Goal: Transaction & Acquisition: Purchase product/service

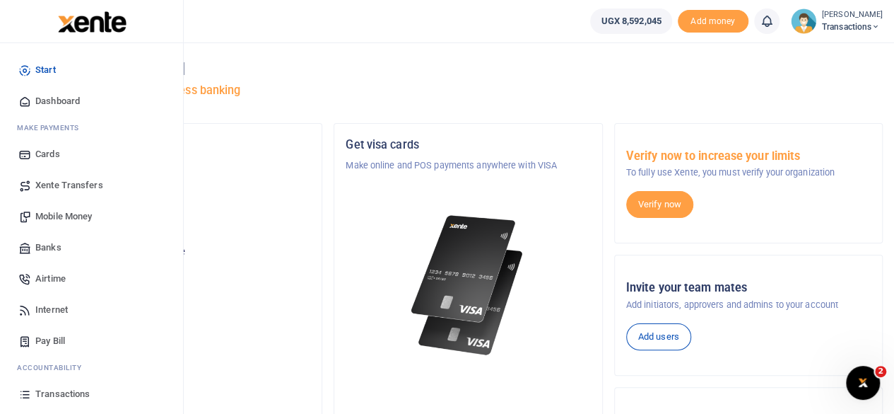
click at [62, 210] on span "Mobile Money" at bounding box center [63, 216] width 57 height 14
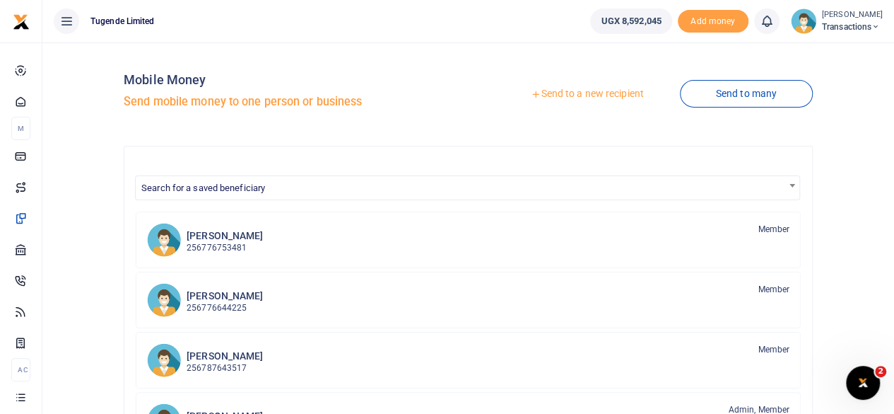
click at [580, 93] on link "Send to a new recipient" at bounding box center [587, 93] width 184 height 25
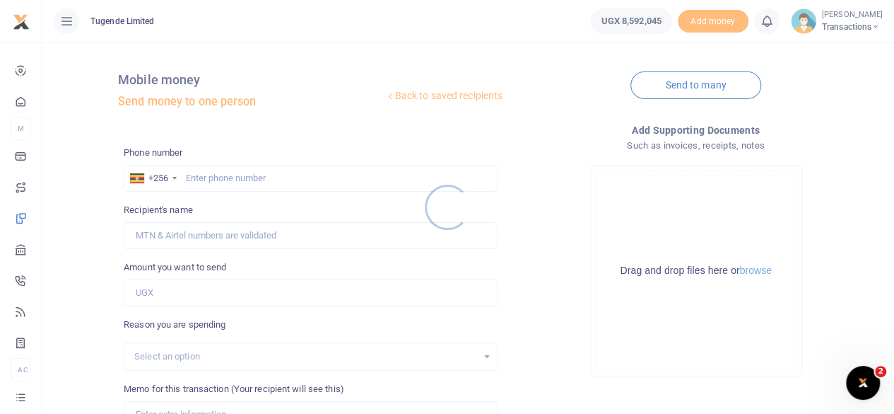
click at [230, 180] on div at bounding box center [447, 207] width 894 height 414
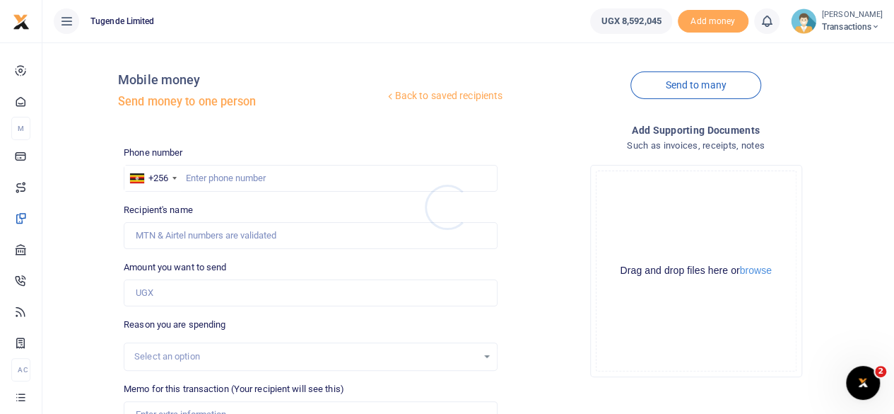
click at [230, 180] on div at bounding box center [447, 207] width 894 height 414
click at [230, 180] on input "text" at bounding box center [311, 178] width 374 height 27
paste input "780755111"
type input "780755111"
type input "Daniel Owori"
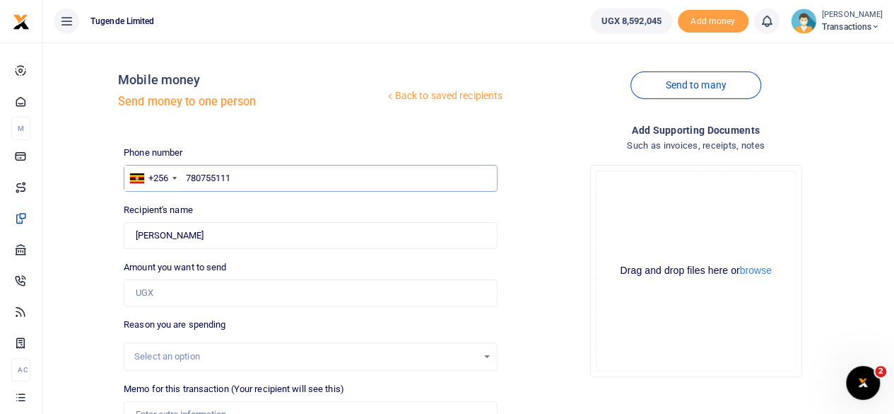
type input "780755111"
click at [368, 285] on input "Amount you want to send" at bounding box center [311, 292] width 374 height 27
paste input "62,000"
type input "62,000"
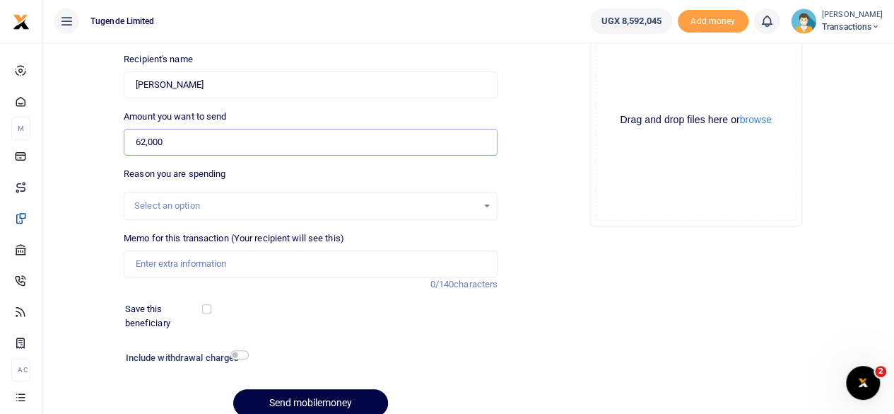
scroll to position [172, 0]
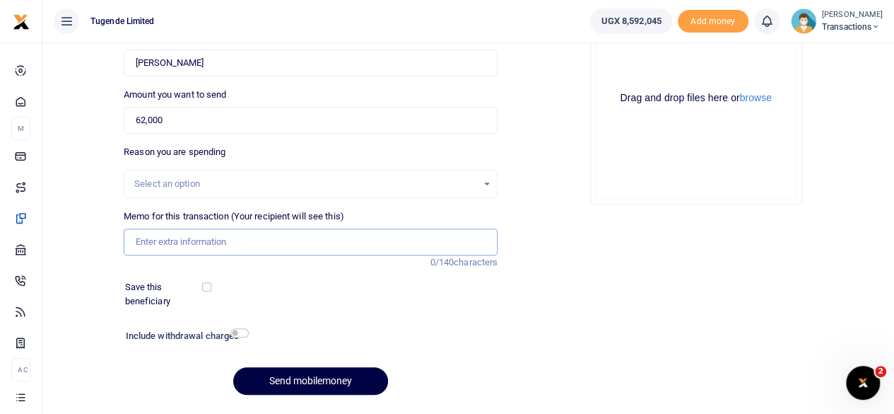
click at [270, 240] on input "Memo for this transaction (Your recipient will see this)" at bounding box center [311, 241] width 374 height 27
paste input "UMA661BH"
type input "UMA661BH"
click at [294, 373] on button "Send mobilemoney" at bounding box center [310, 381] width 155 height 28
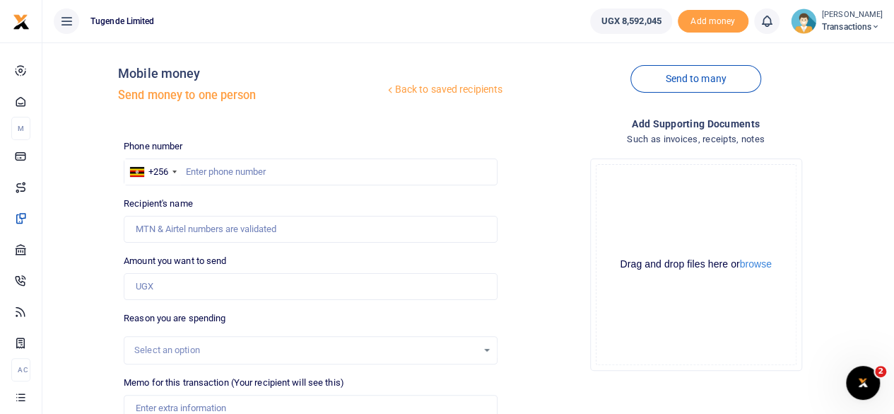
scroll to position [6, 0]
click at [334, 168] on input "text" at bounding box center [311, 172] width 374 height 27
paste input "778887834"
type input "778887834"
type input "Hasani Nsubuga"
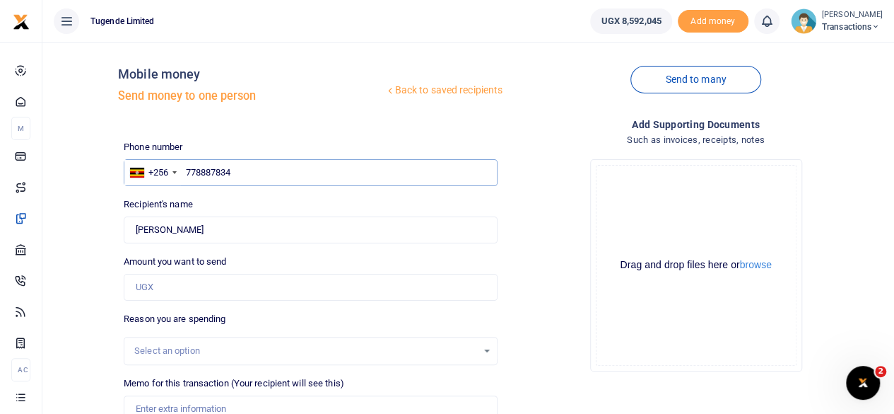
type input "778887834"
click at [293, 289] on input "Amount you want to send" at bounding box center [311, 287] width 374 height 27
paste input "62,000"
type input "62,000"
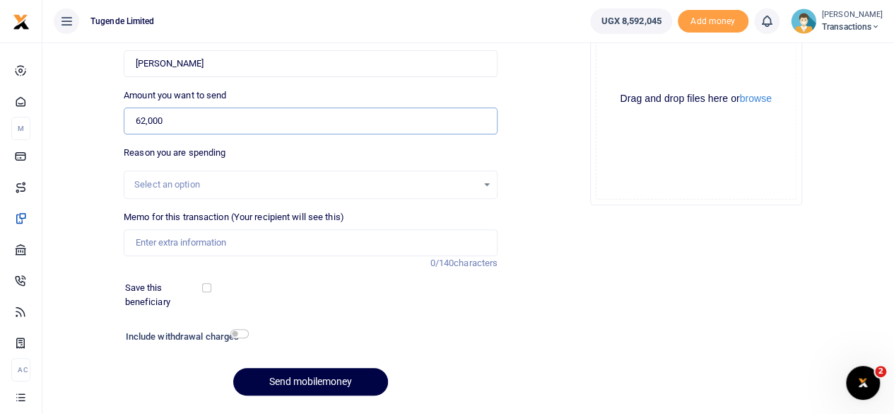
scroll to position [211, 0]
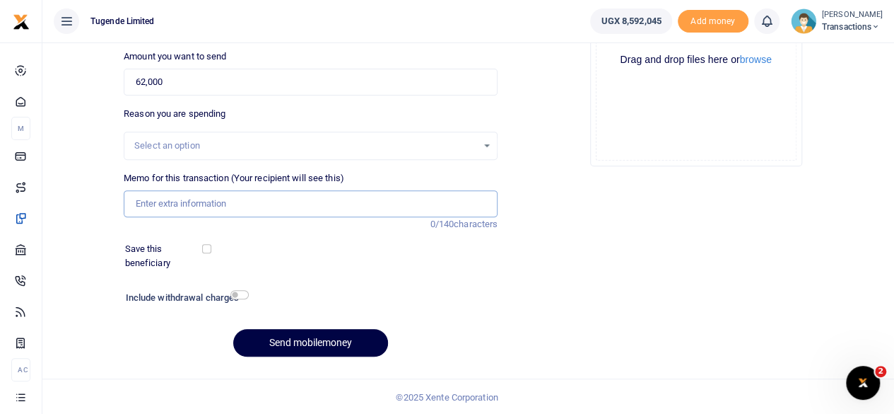
click at [257, 201] on input "Memo for this transaction (Your recipient will see this)" at bounding box center [311, 203] width 374 height 27
paste input "UGF510A"
type input "UGF510A"
click at [315, 339] on button "Send mobilemoney" at bounding box center [310, 343] width 155 height 28
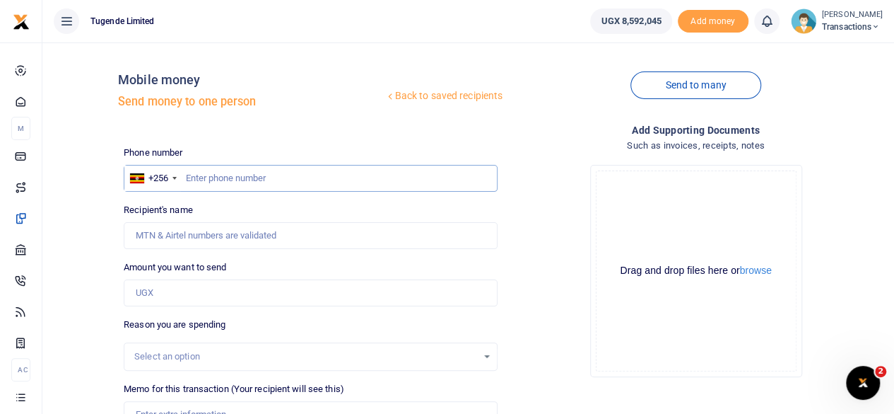
click at [288, 180] on input "text" at bounding box center [311, 178] width 374 height 27
paste input "761297852"
type input "761297852"
type input "Jimmy Lubogo"
type input "761297852"
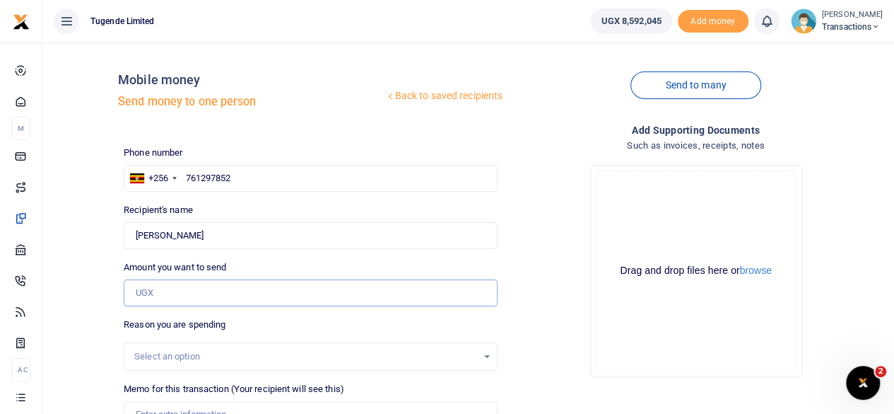
click at [303, 293] on input "Amount you want to send" at bounding box center [311, 292] width 374 height 27
paste input "104,000"
type input "104,000"
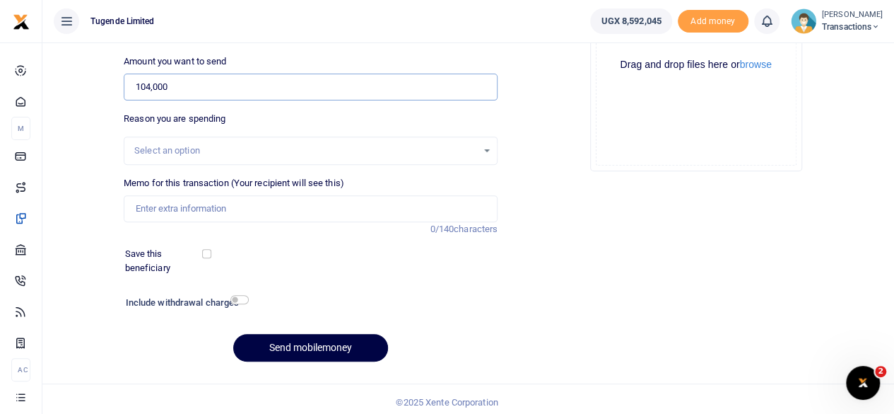
scroll to position [206, 0]
click at [228, 213] on input "Memo for this transaction (Your recipient will see this)" at bounding box center [311, 207] width 374 height 27
paste input "UGA722C"
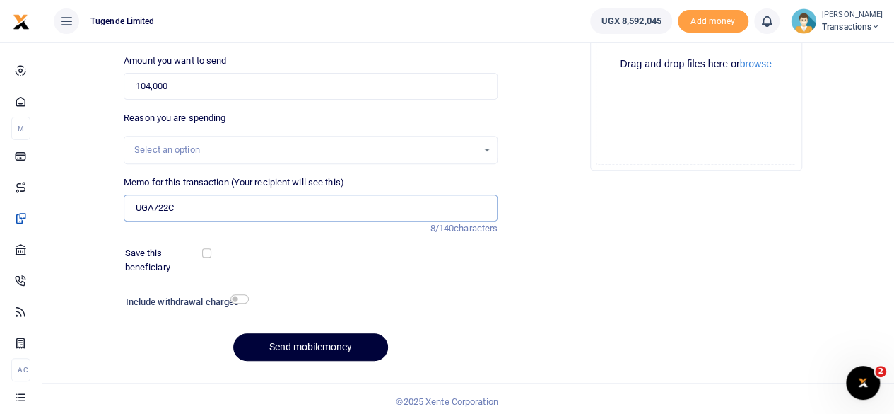
type input "UGA722C"
click at [307, 343] on button "Send mobilemoney" at bounding box center [310, 347] width 155 height 28
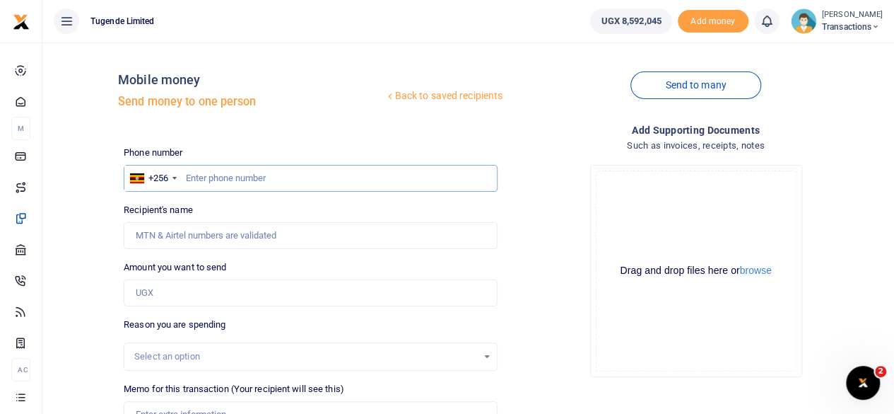
click at [284, 182] on input "text" at bounding box center [311, 178] width 374 height 27
paste input "791543834"
type input "791543834"
type input "Kassim Sebunya"
type input "791543834"
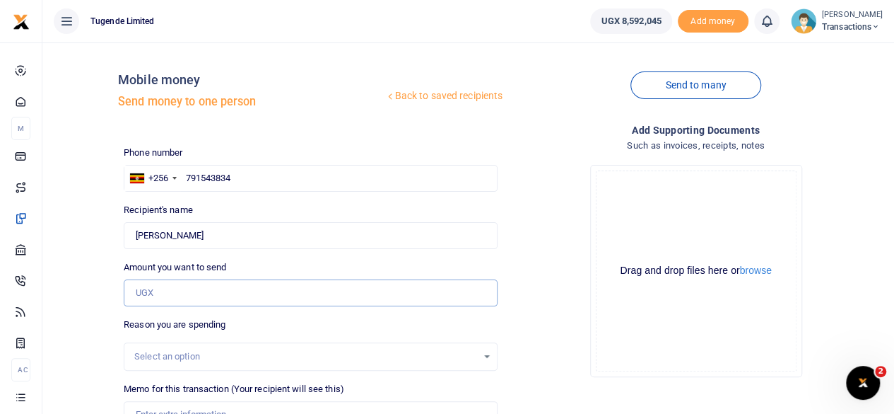
click at [240, 294] on input "Amount you want to send" at bounding box center [311, 292] width 374 height 27
paste input "102,000"
type input "102,000"
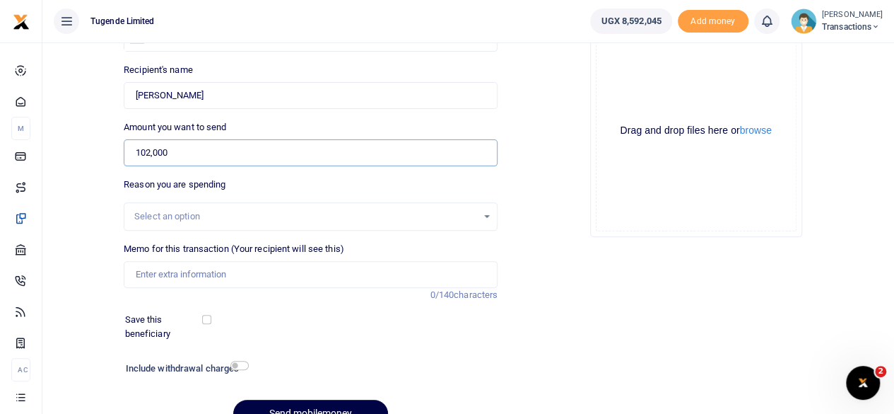
scroll to position [144, 0]
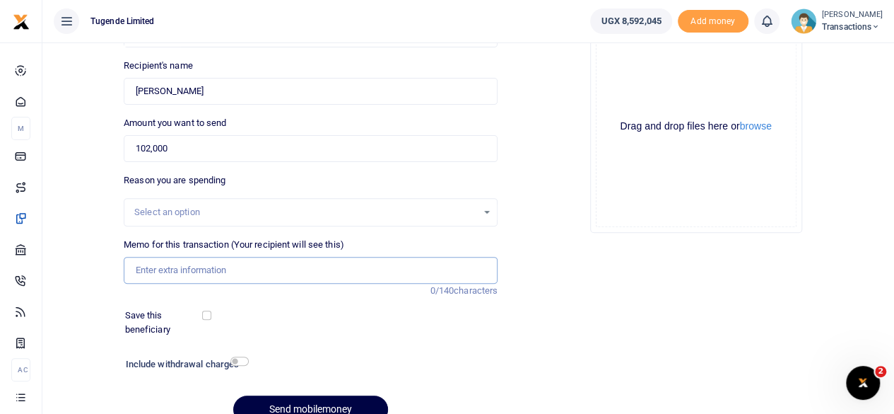
click at [250, 275] on input "Memo for this transaction (Your recipient will see this)" at bounding box center [311, 270] width 374 height 27
paste input "UGD216K"
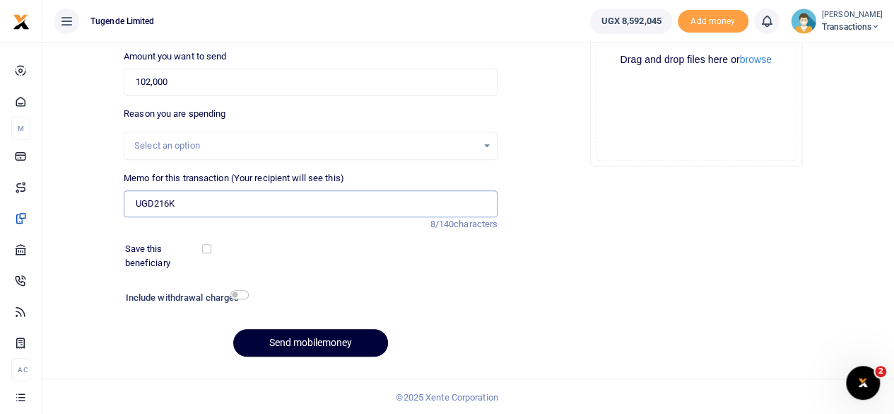
type input "UGD216K"
click at [308, 333] on button "Send mobilemoney" at bounding box center [310, 343] width 155 height 28
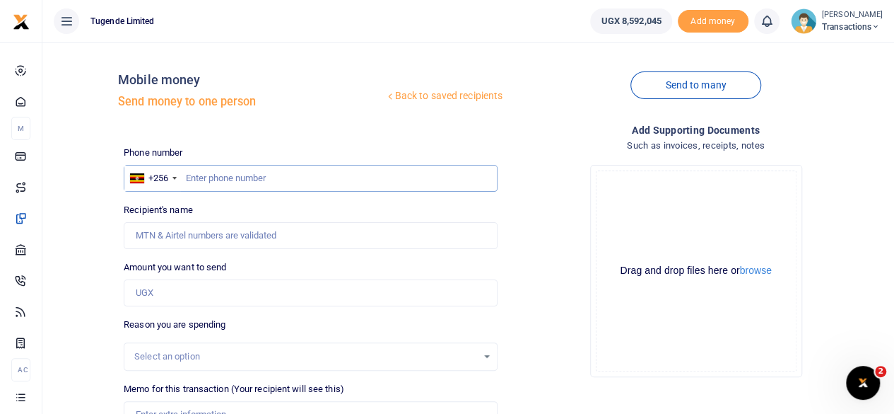
click at [304, 176] on input "text" at bounding box center [311, 178] width 374 height 27
paste input "766663429"
type input "766663429"
type input "Joel Ssenyojjo"
type input "766663429"
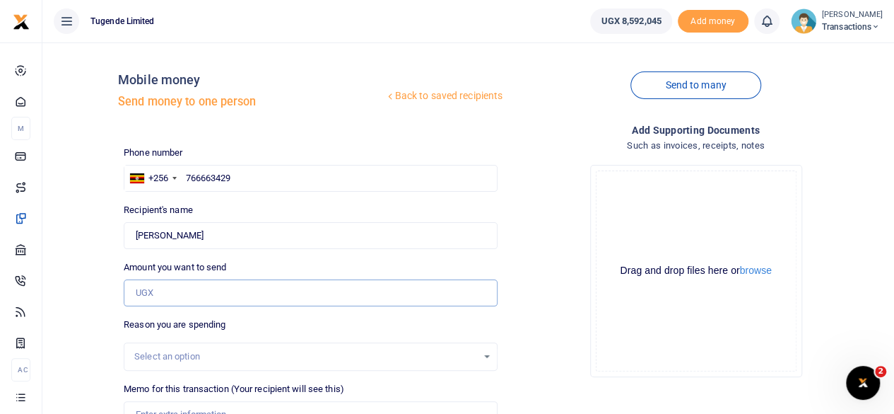
click at [276, 294] on input "Amount you want to send" at bounding box center [311, 292] width 374 height 27
paste input "52,000"
type input "52,000"
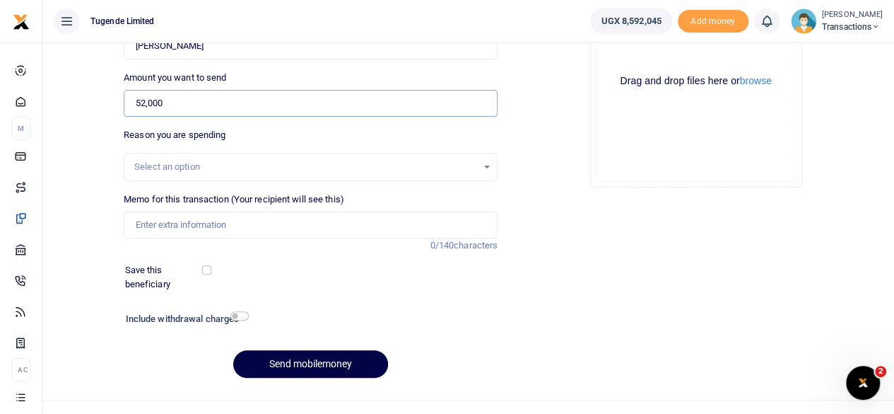
scroll to position [206, 0]
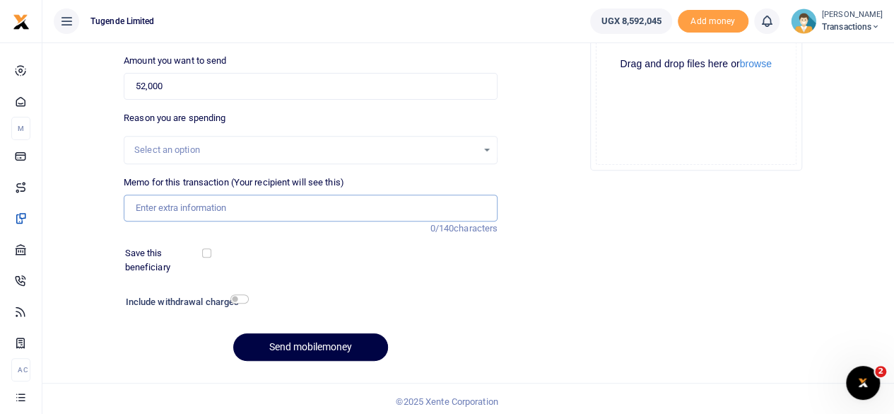
click at [274, 209] on input "Memo for this transaction (Your recipient will see this)" at bounding box center [311, 207] width 374 height 27
paste input "UGD216K"
type input "UGD216K"
click at [306, 341] on button "Send mobilemoney" at bounding box center [310, 347] width 155 height 28
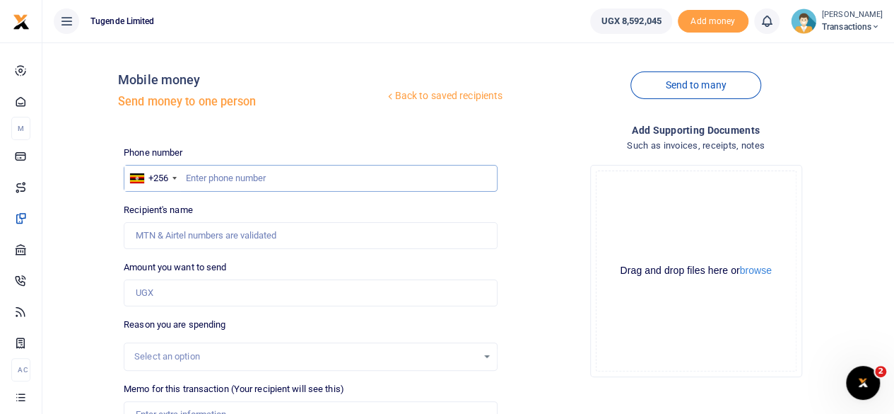
click at [332, 180] on input "text" at bounding box center [311, 178] width 374 height 27
paste input "787344292"
type input "787344292"
type input "[PERSON_NAME]"
type input "787344292"
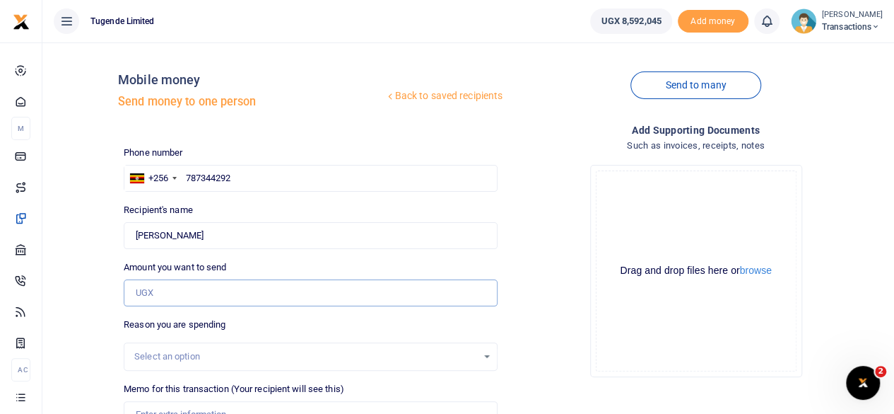
click at [259, 285] on input "Amount you want to send" at bounding box center [311, 292] width 374 height 27
paste input "140000"
type input "140,000"
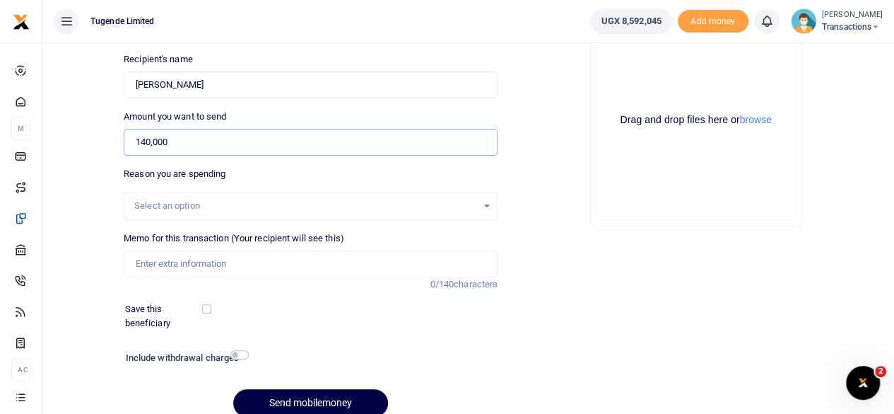
scroll to position [155, 0]
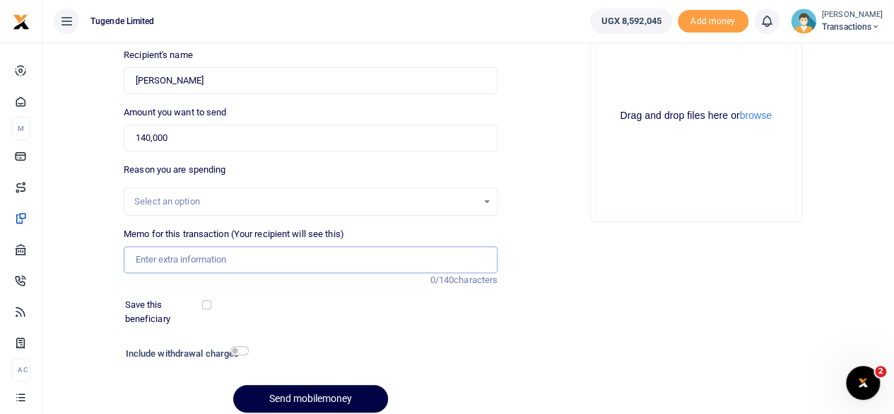
click at [180, 261] on input "Memo for this transaction (Your recipient will see this)" at bounding box center [311, 259] width 374 height 27
paste input "UGD034A, UMA657AM, UFZ089T, UGC428F"
click at [175, 261] on input "UGD034A, UMA657AM, UFZ089T, UGC428F" at bounding box center [311, 259] width 374 height 27
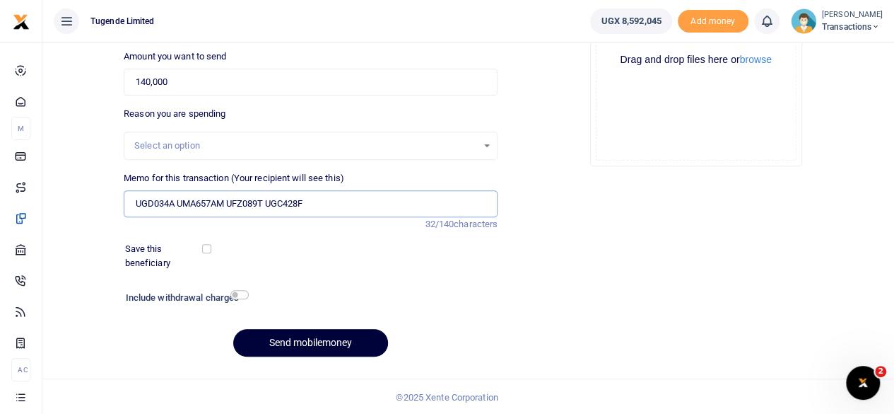
type input "UGD034A UMA657AM UFZ089T UGC428F"
click at [310, 334] on button "Send mobilemoney" at bounding box center [310, 343] width 155 height 28
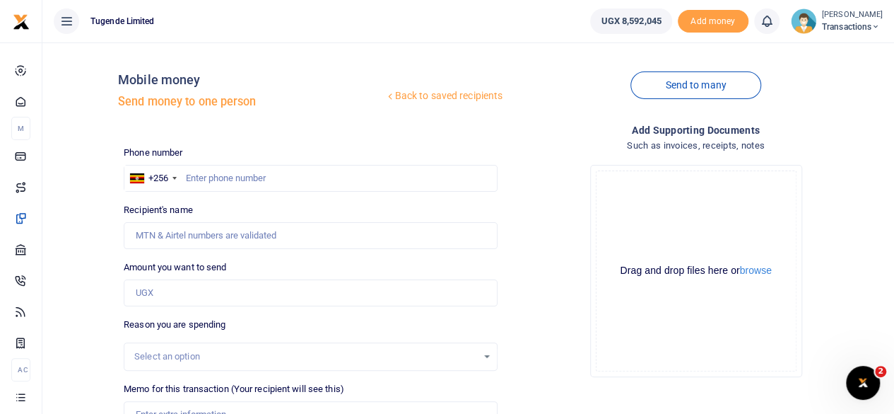
scroll to position [1, 0]
click at [324, 168] on input "text" at bounding box center [311, 176] width 374 height 27
paste input "707300490"
type input "707300490"
type input "[PERSON_NAME]"
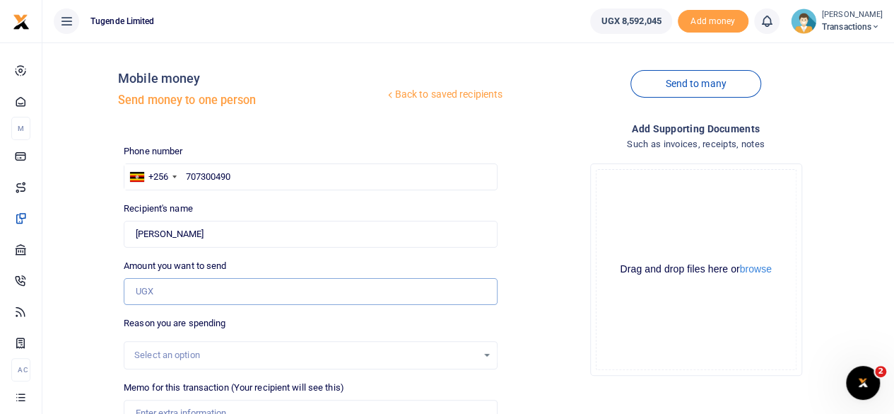
click at [277, 288] on input "Amount you want to send" at bounding box center [311, 291] width 374 height 27
paste input "135000"
type input "135,000"
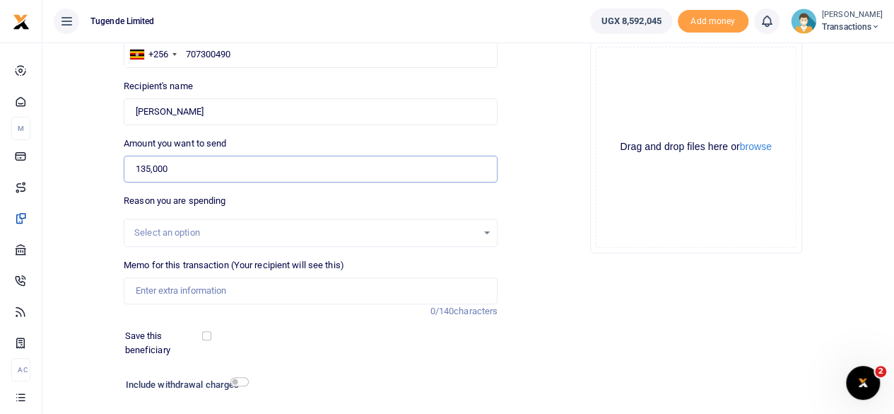
scroll to position [143, 0]
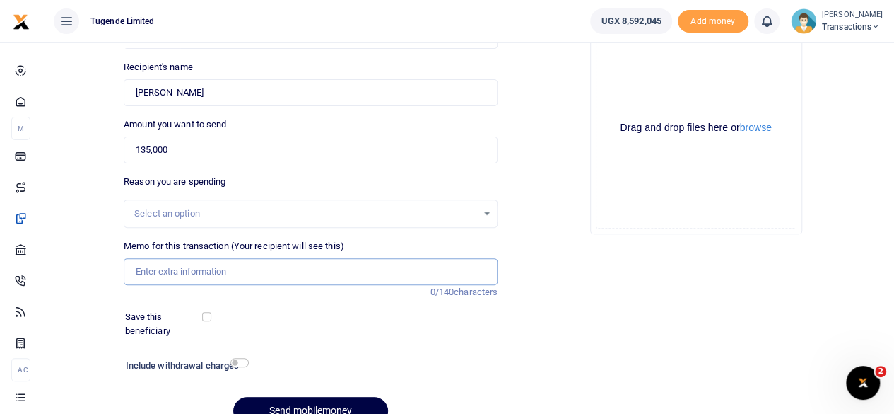
click at [265, 272] on input "Memo for this transaction (Your recipient will see this)" at bounding box center [311, 271] width 374 height 27
paste input "UMA397DH"
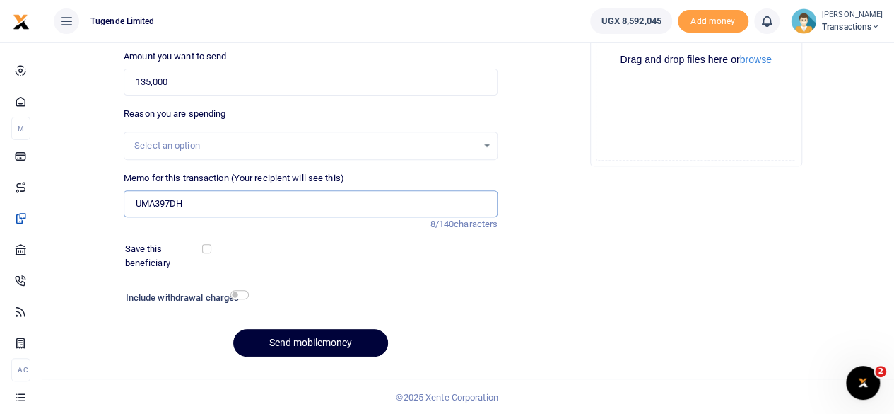
type input "UMA397DH"
click at [315, 341] on button "Send mobilemoney" at bounding box center [310, 343] width 155 height 28
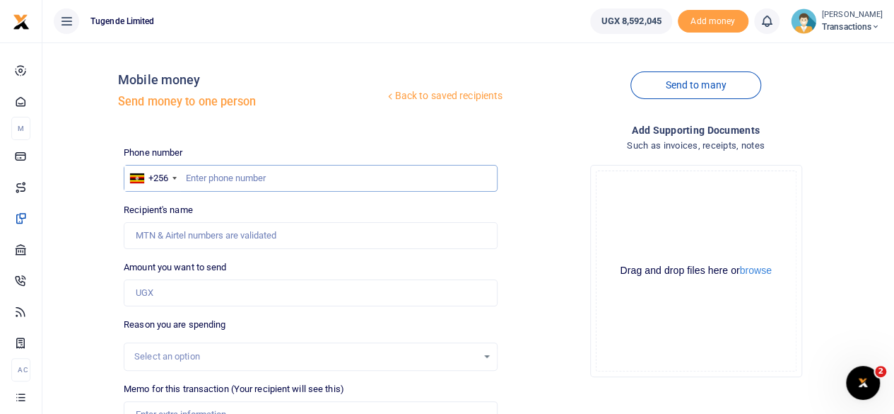
click at [233, 184] on input "text" at bounding box center [311, 178] width 374 height 27
paste input "768386045"
type input "768386045"
type input "[PERSON_NAME]"
type input "768386045"
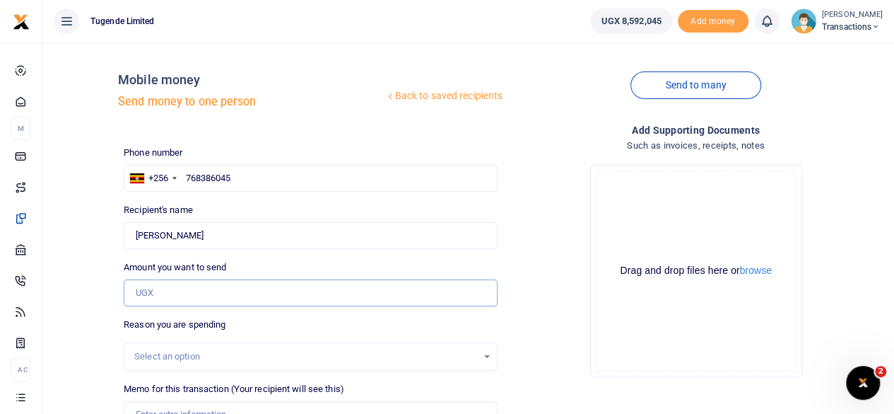
click at [236, 303] on input "Amount you want to send" at bounding box center [311, 292] width 374 height 27
paste input "52000"
type input "52,000"
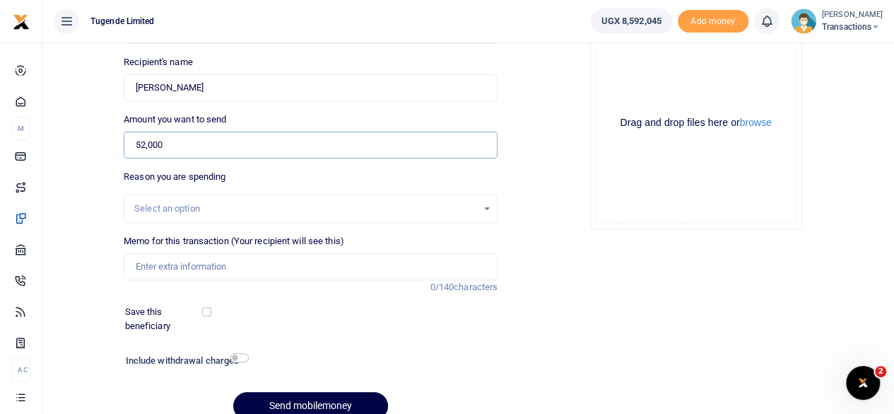
scroll to position [151, 0]
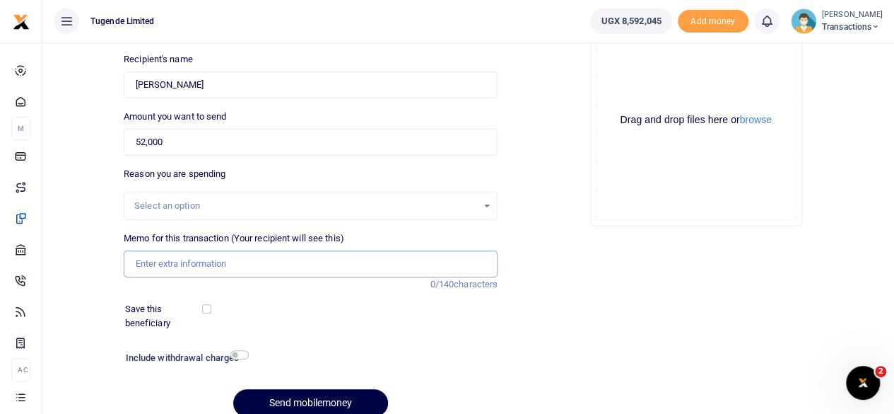
click at [220, 264] on input "Memo for this transaction (Your recipient will see this)" at bounding box center [311, 263] width 374 height 27
paste input "UMA214AJ"
type input "UMA214AJ"
click at [300, 397] on button "Send mobilemoney" at bounding box center [310, 403] width 155 height 28
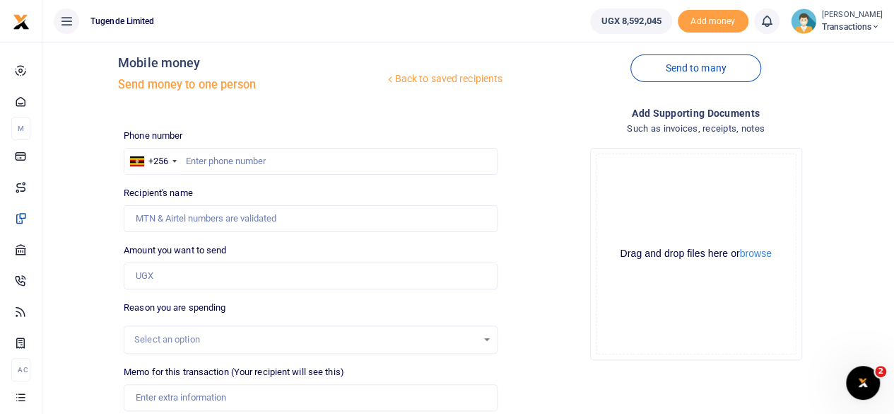
scroll to position [16, 0]
click at [279, 163] on input "text" at bounding box center [311, 162] width 374 height 27
paste input "767303150"
type input "767303150"
type input "[PERSON_NAME]"
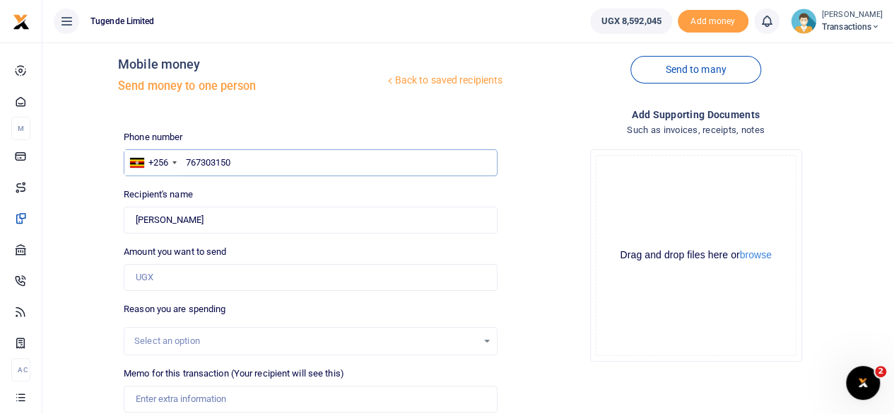
type input "767303150"
click at [208, 281] on input "Amount you want to send" at bounding box center [311, 277] width 374 height 27
paste input "42000"
type input "42,000"
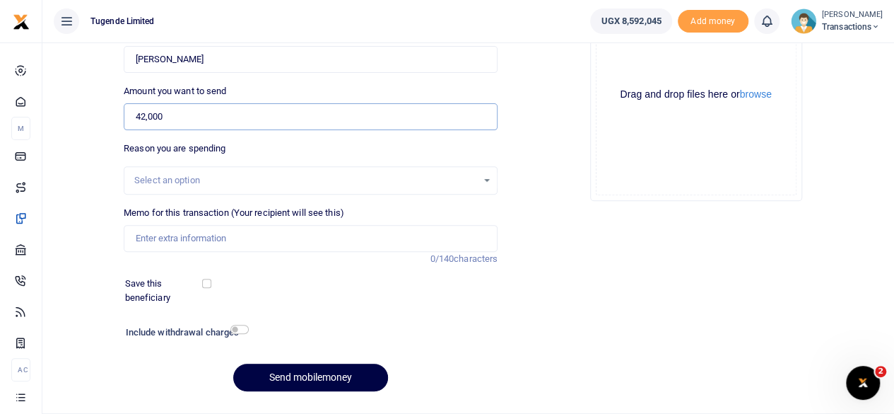
scroll to position [177, 0]
paste input "UFW664S"
click at [289, 240] on input "Memo for this transaction (Your recipient will see this)" at bounding box center [311, 237] width 374 height 27
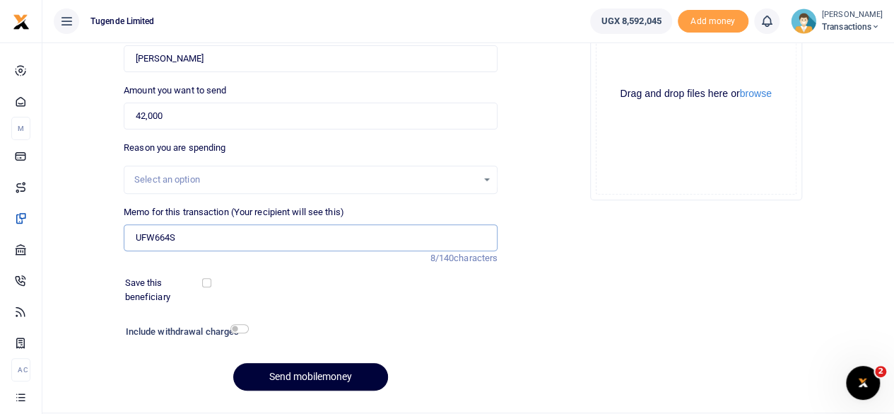
type input "UFW664S"
click at [305, 364] on button "Send mobilemoney" at bounding box center [310, 377] width 155 height 28
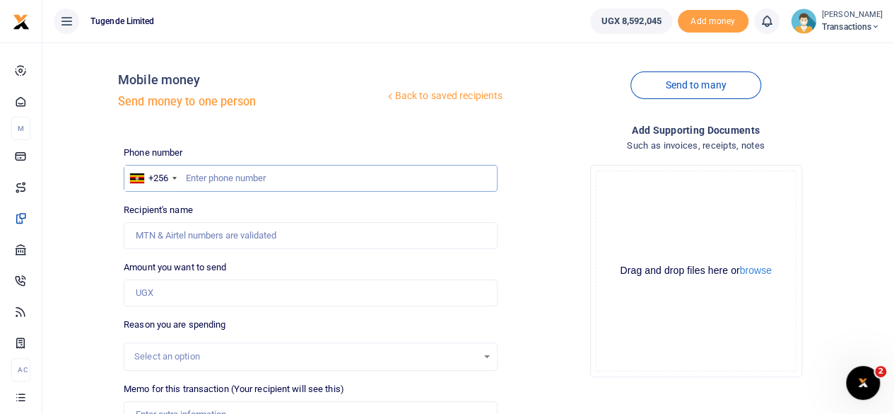
click at [243, 177] on input "text" at bounding box center [311, 178] width 374 height 27
paste input "776952763"
type input "776952763"
type input "[PERSON_NAME]"
click at [244, 291] on input "Amount you want to send" at bounding box center [311, 292] width 374 height 27
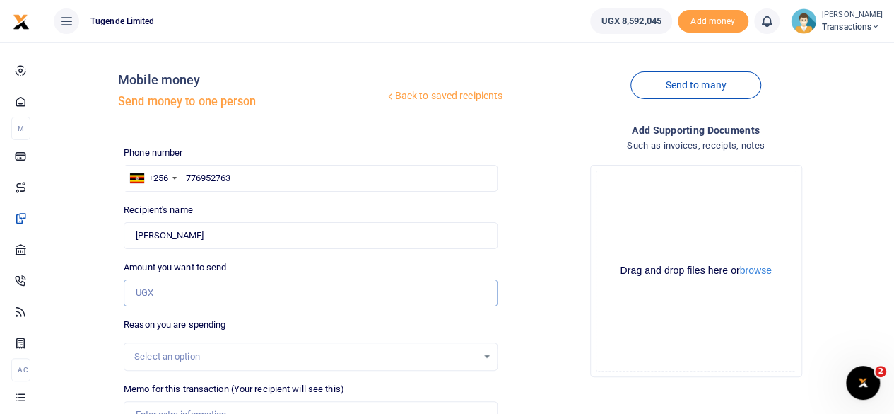
paste input "82,000"
type input "82,000"
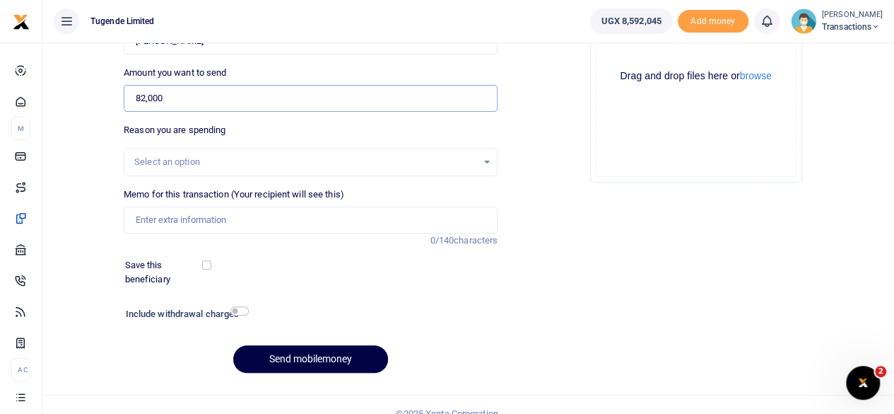
scroll to position [195, 0]
click at [259, 219] on input "Memo for this transaction (Your recipient will see this)" at bounding box center [311, 219] width 374 height 27
paste input "UGC691L"
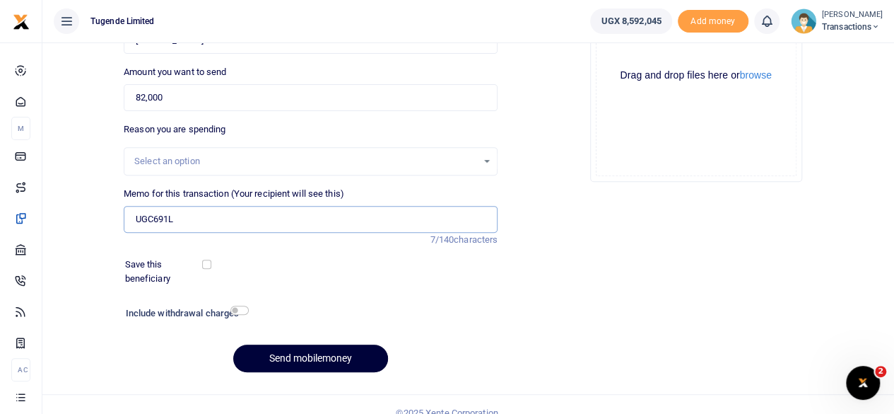
type input "UGC691L"
click at [307, 357] on button "Send mobilemoney" at bounding box center [310, 358] width 155 height 28
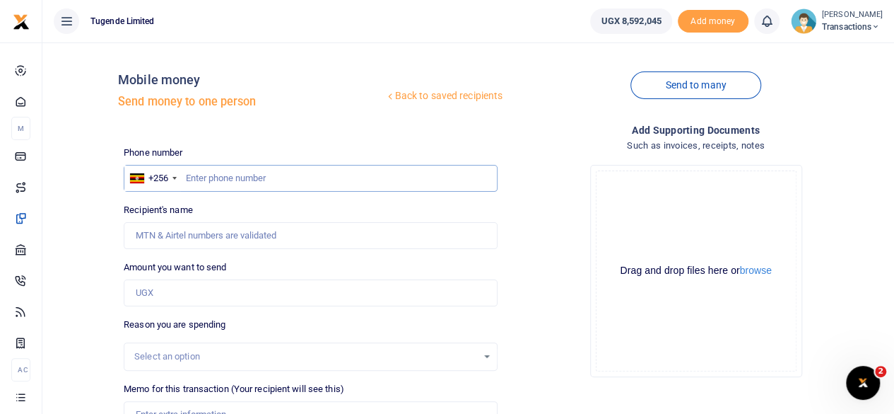
click at [316, 185] on input "text" at bounding box center [311, 178] width 374 height 27
paste input "755043770"
type input "755043770"
type input "Joel Bwambale"
click at [192, 291] on input "Amount you want to send" at bounding box center [311, 292] width 374 height 27
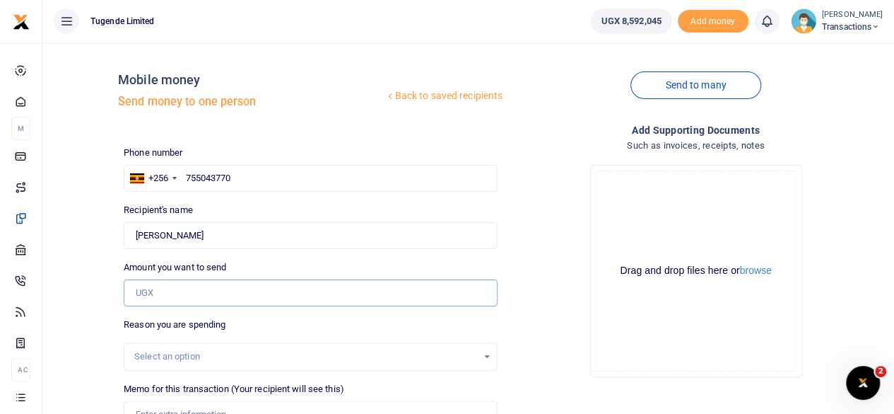
paste input "200,000"
type input "200,000"
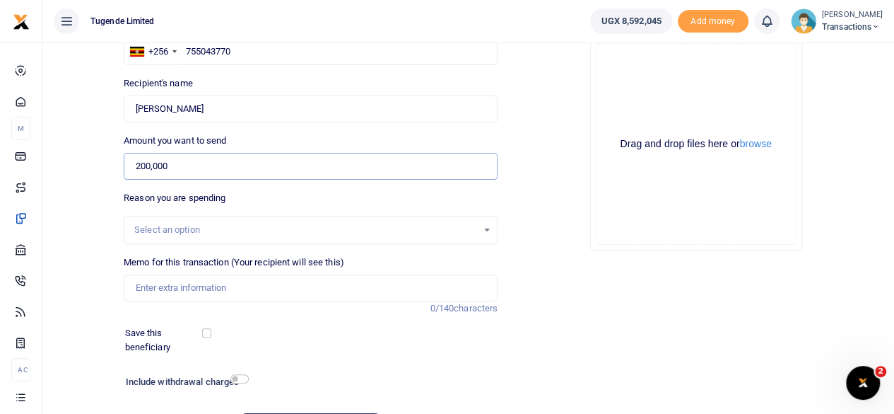
scroll to position [130, 0]
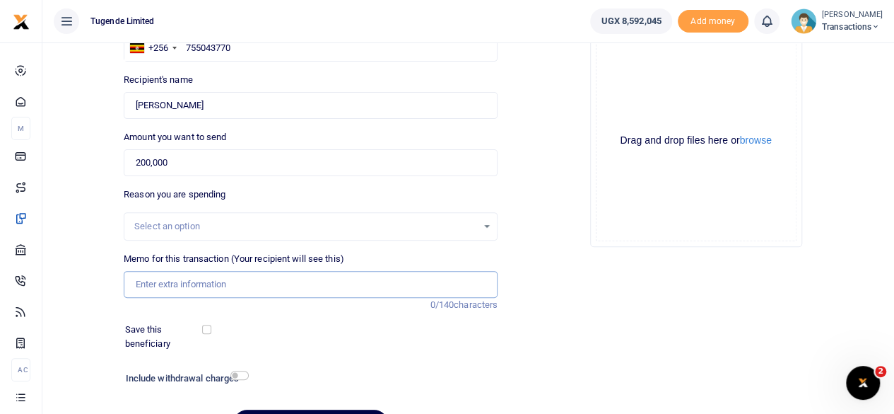
click at [299, 285] on input "Memo for this transaction (Your recipient will see this)" at bounding box center [311, 284] width 374 height 27
paste input "UGD770F"
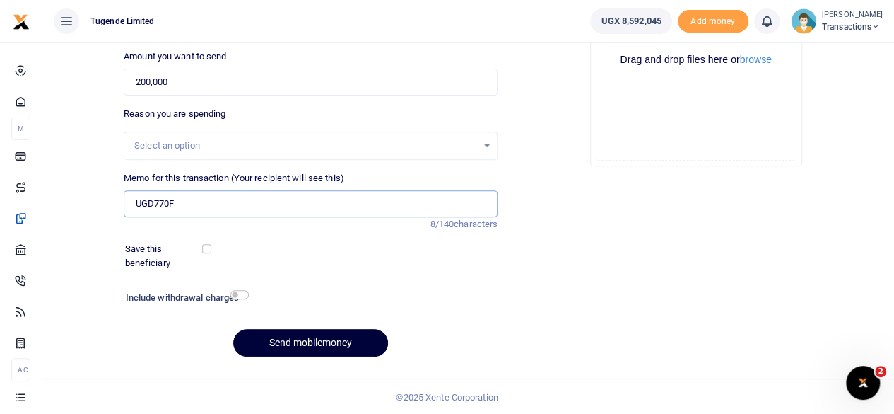
type input "UGD770F"
click at [321, 329] on button "Send mobilemoney" at bounding box center [310, 343] width 155 height 28
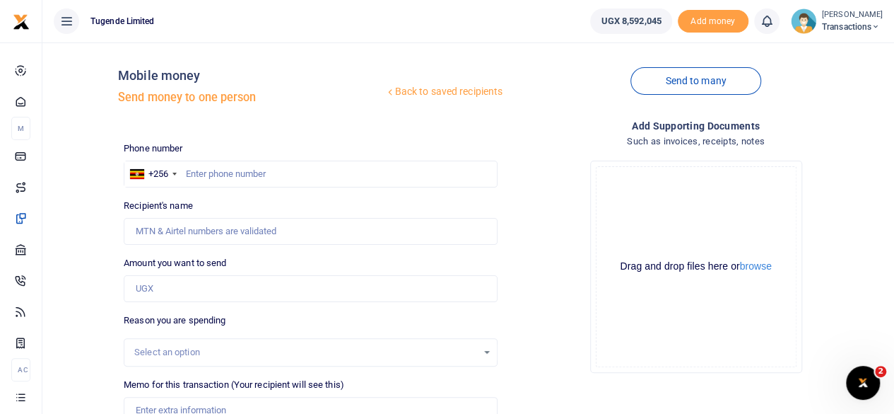
scroll to position [1, 0]
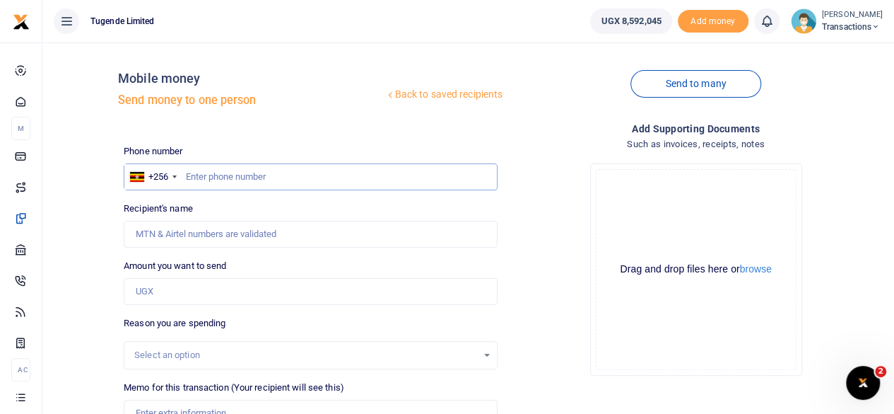
click at [320, 172] on input "text" at bounding box center [311, 176] width 374 height 27
paste input "775987196"
type input "775987196"
type input "Wilfred Esegu"
type input "775987196"
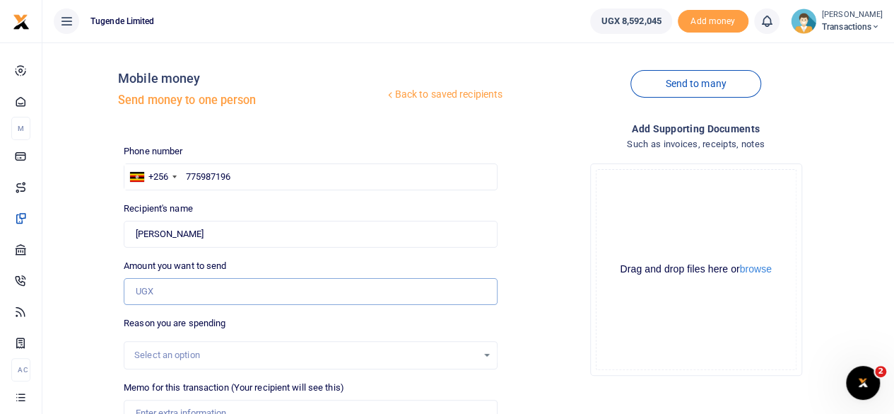
click at [269, 282] on input "Amount you want to send" at bounding box center [311, 291] width 374 height 27
paste input "65000"
type input "65,000"
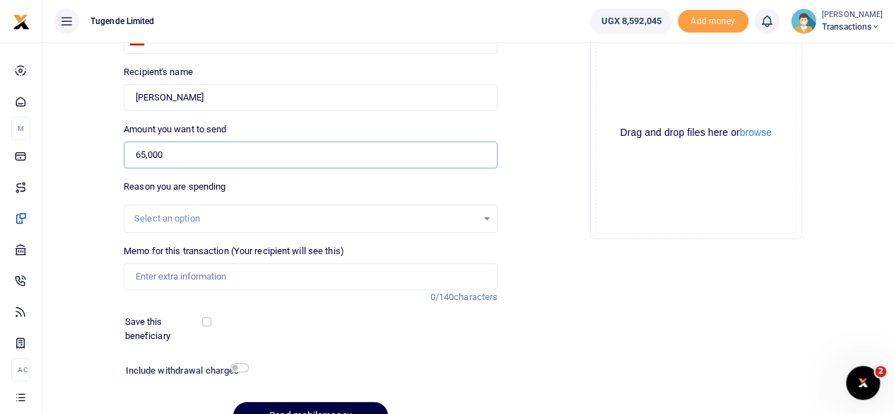
scroll to position [139, 0]
click at [269, 275] on input "Memo for this transaction (Your recipient will see this)" at bounding box center [311, 275] width 374 height 27
paste input "UMA762B"
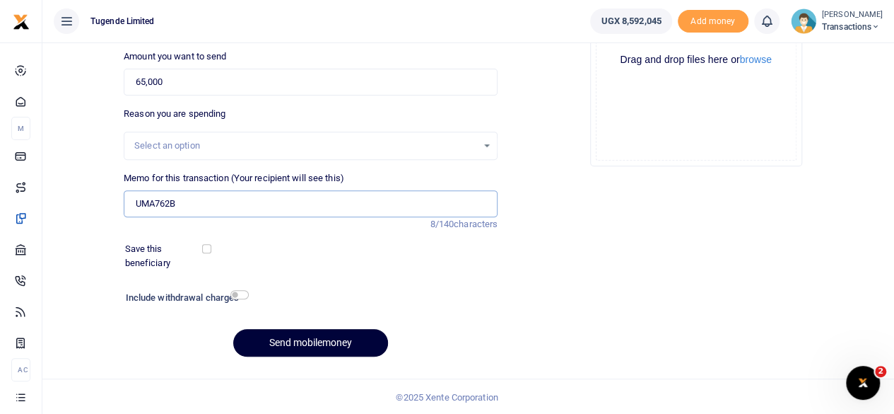
type input "UMA762B"
click at [288, 337] on button "Send mobilemoney" at bounding box center [310, 343] width 155 height 28
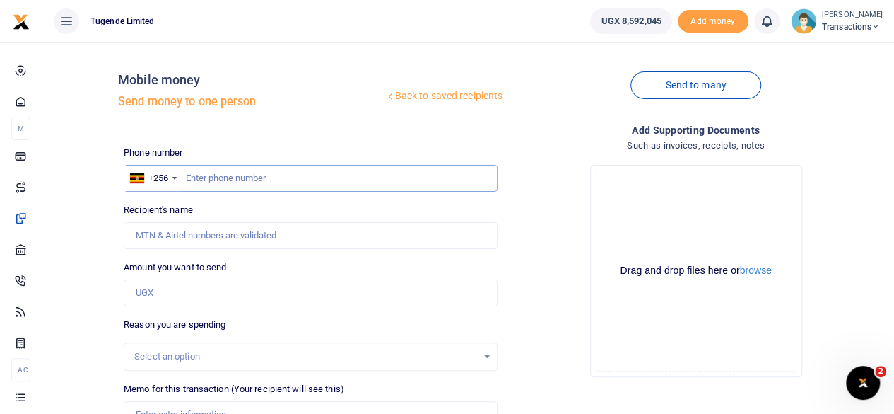
click at [332, 175] on input "text" at bounding box center [311, 178] width 374 height 27
paste input "772770520"
type input "772770520"
type input "[PERSON_NAME]"
type input "772770520"
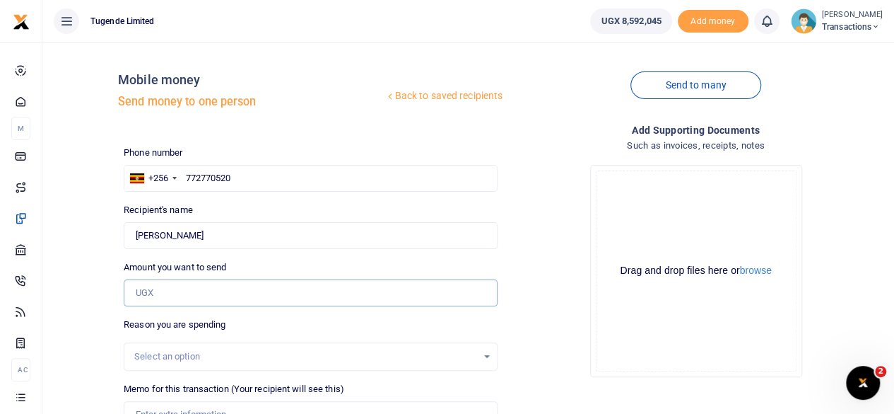
click at [216, 298] on input "Amount you want to send" at bounding box center [311, 292] width 374 height 27
paste input "63000/"
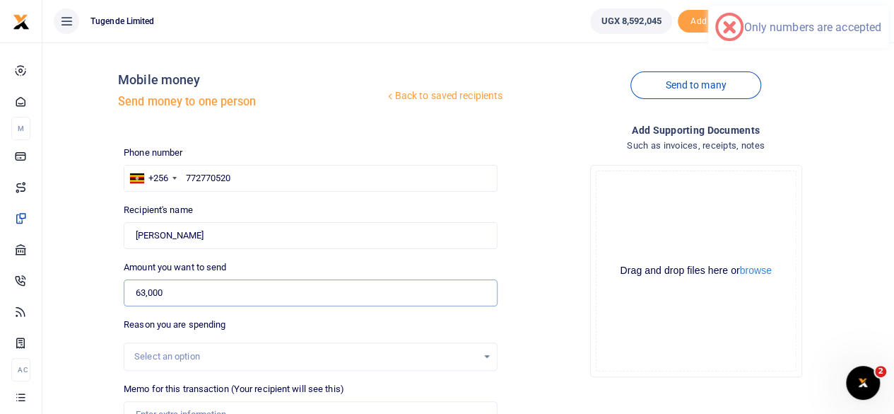
type input "63,000"
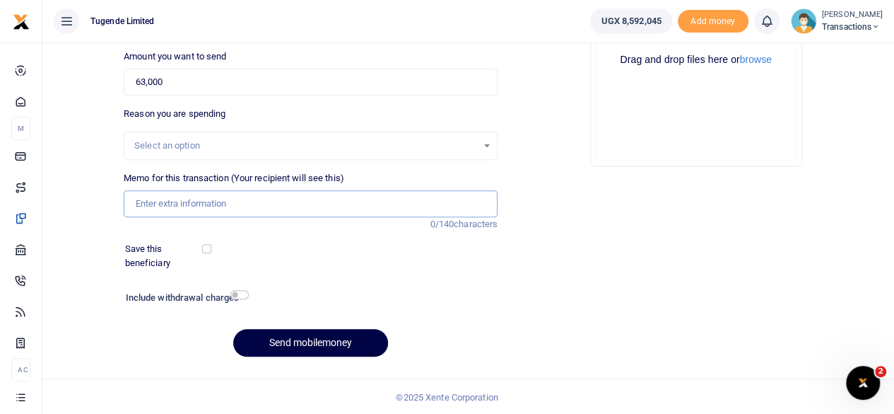
click at [291, 203] on input "Memo for this transaction (Your recipient will see this)" at bounding box center [311, 203] width 374 height 27
paste input "UMA676BBR"
type input "UMA676BBR"
click at [291, 337] on button "Send mobilemoney" at bounding box center [310, 343] width 155 height 28
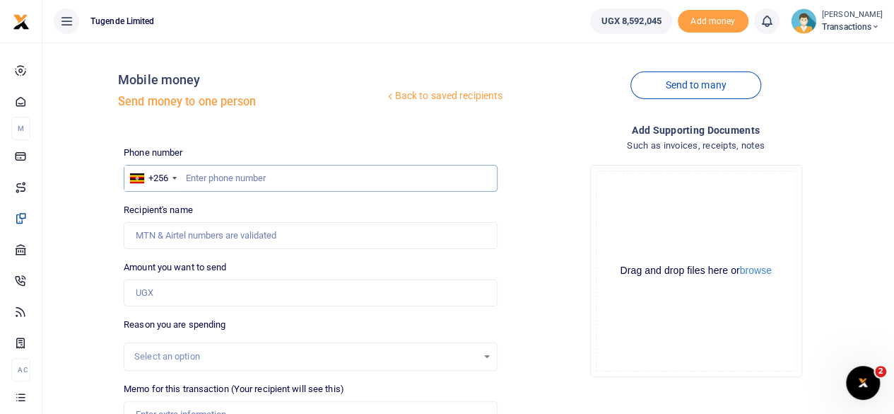
click at [205, 184] on input "text" at bounding box center [311, 178] width 374 height 27
paste input "765308318"
type input "765308318"
type input "[PERSON_NAME]"
type input "765308318"
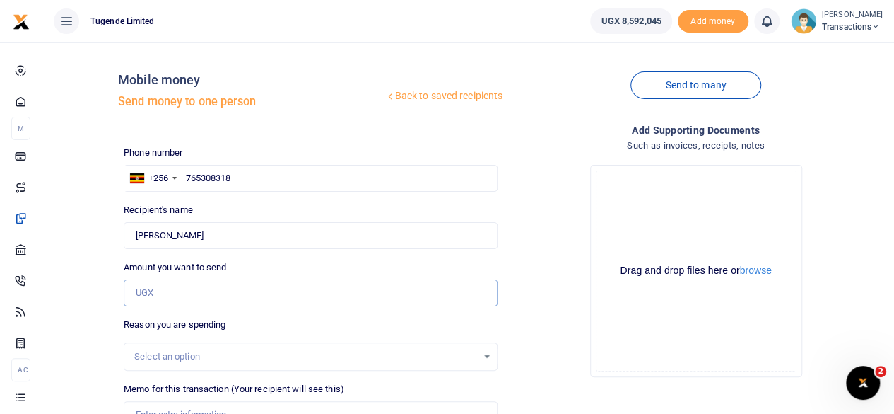
click at [244, 300] on input "Amount you want to send" at bounding box center [311, 292] width 374 height 27
paste input "45,000"
type input "45,000"
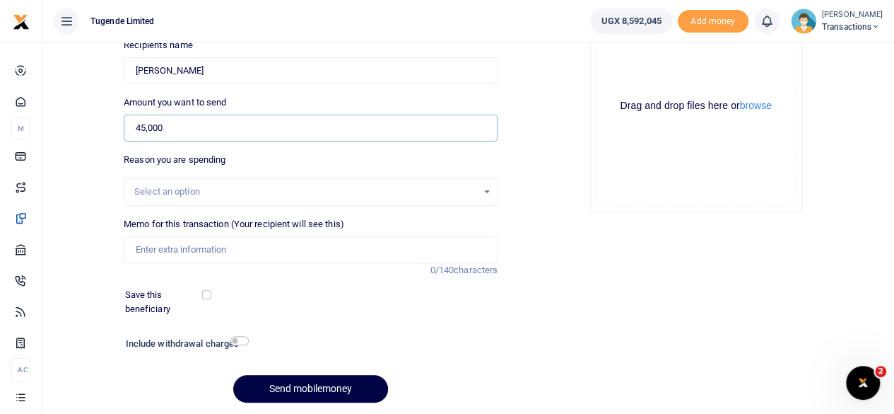
scroll to position [165, 0]
click at [249, 257] on input "Memo for this transaction (Your recipient will see this)" at bounding box center [311, 248] width 374 height 27
paste input "UMA076AM"
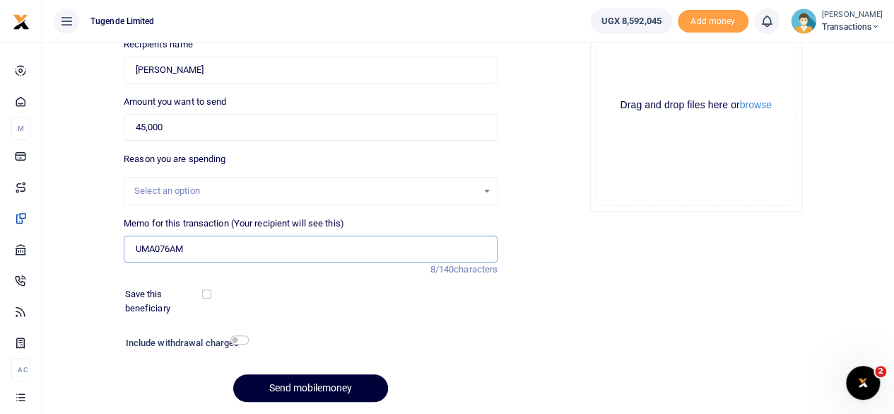
type input "UMA076AM"
click at [350, 394] on button "Send mobilemoney" at bounding box center [310, 388] width 155 height 28
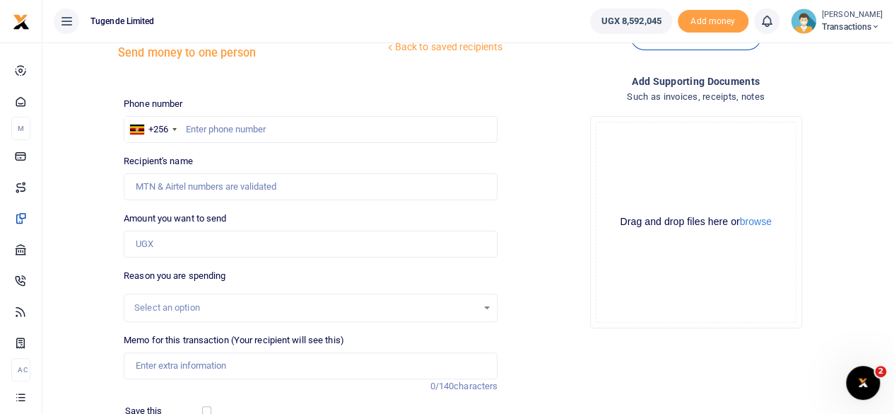
scroll to position [48, 0]
click at [204, 124] on input "text" at bounding box center [311, 130] width 374 height 27
paste input "749933781"
type input "749933781"
type input "Abesiga Atugonza"
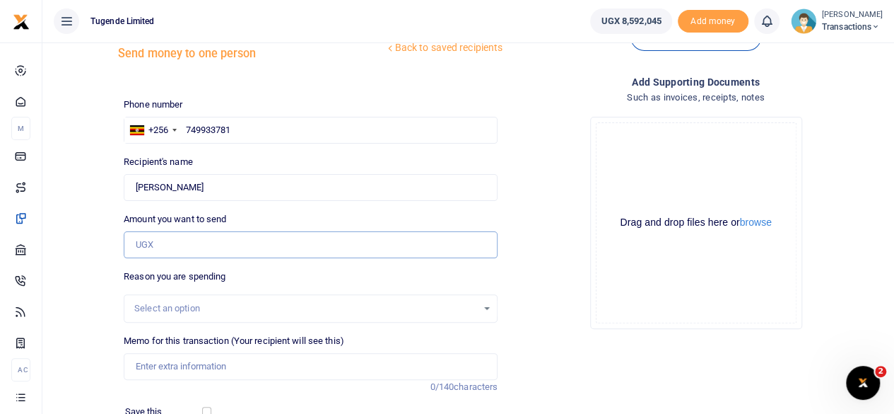
click at [203, 235] on input "Amount you want to send" at bounding box center [311, 244] width 374 height 27
paste input "42,000"
type input "42,000"
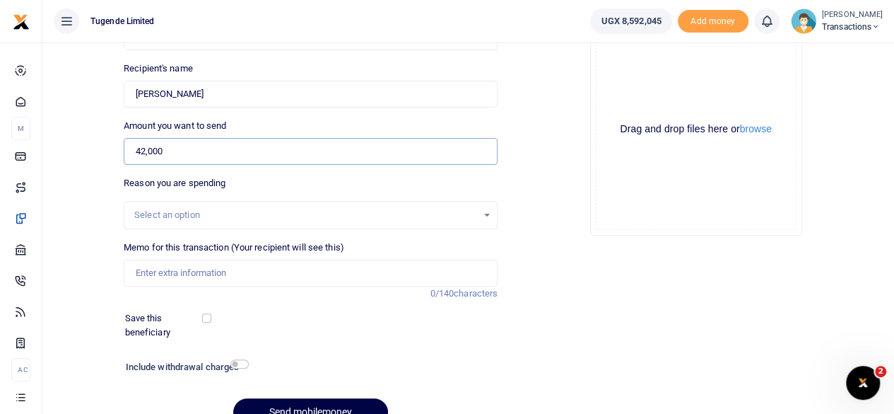
scroll to position [143, 0]
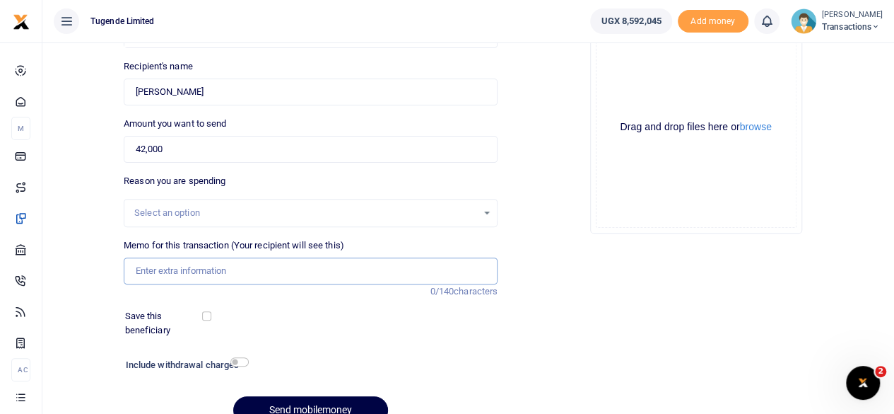
click at [203, 276] on input "Memo for this transaction (Your recipient will see this)" at bounding box center [311, 270] width 374 height 27
paste input "UMA089AJ"
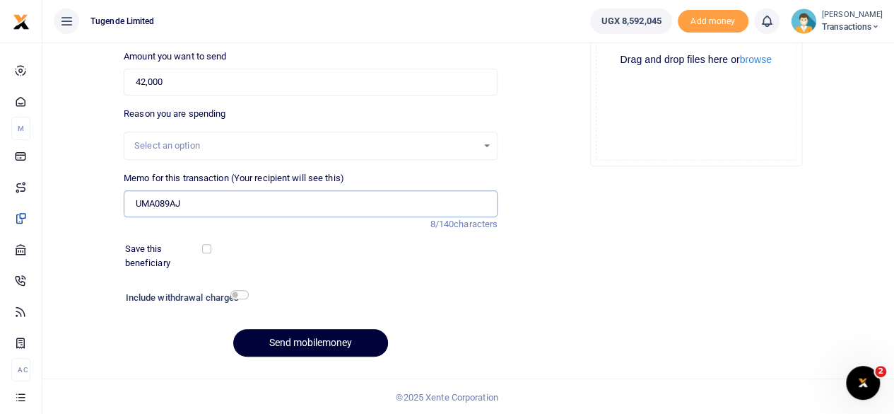
type input "UMA089AJ"
click at [325, 342] on button "Send mobilemoney" at bounding box center [310, 343] width 155 height 28
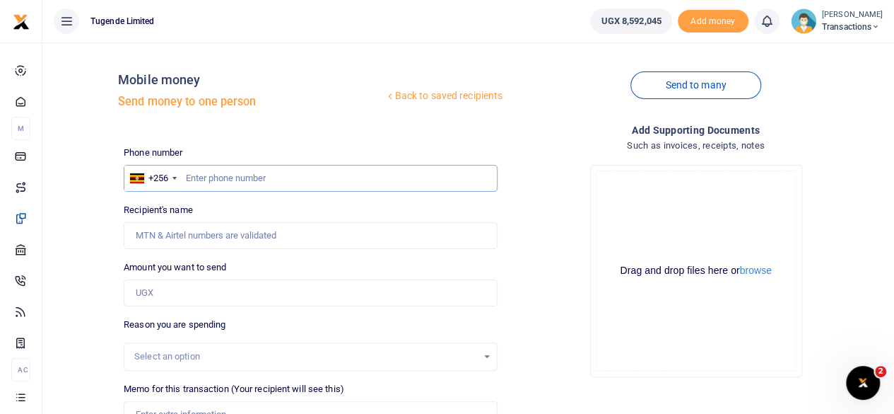
click at [317, 180] on input "text" at bounding box center [311, 178] width 374 height 27
paste input "781713307"
type input "781713307"
type input "[PERSON_NAME]"
type input "781713307"
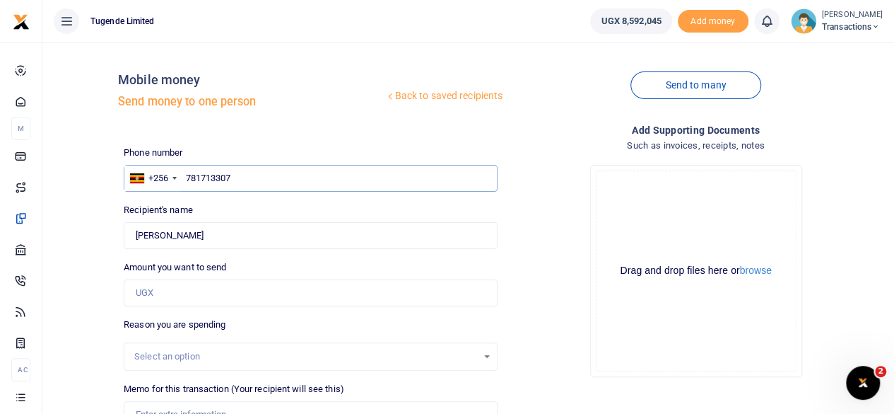
scroll to position [73, 0]
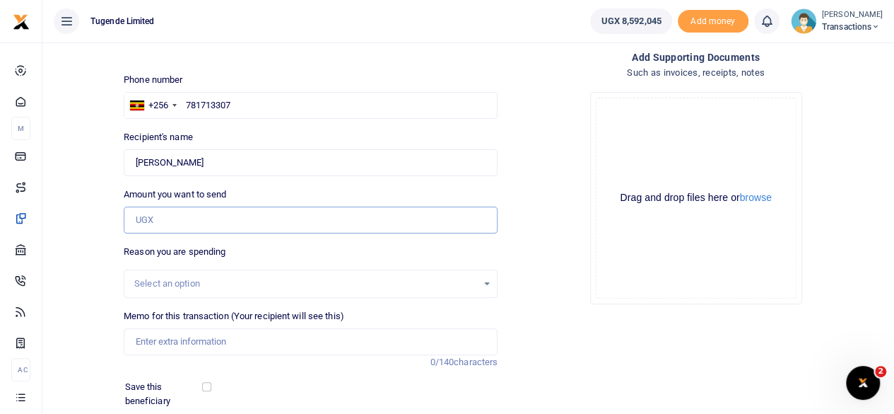
click at [254, 228] on input "Amount you want to send" at bounding box center [311, 219] width 374 height 27
paste input "125,000"
type input "125,000"
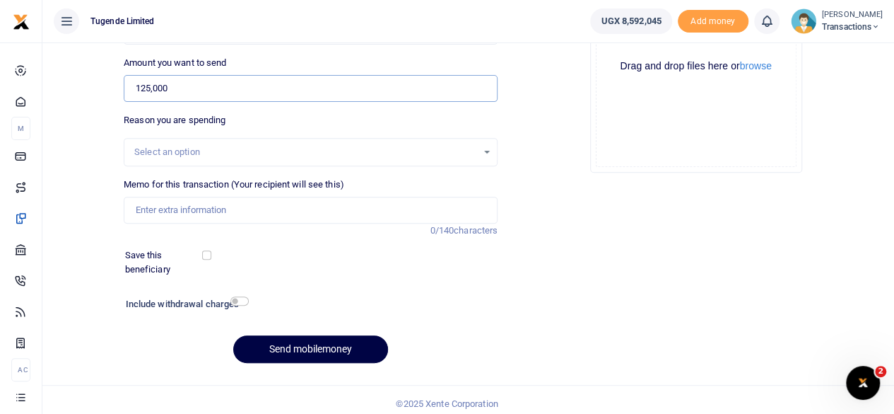
scroll to position [211, 0]
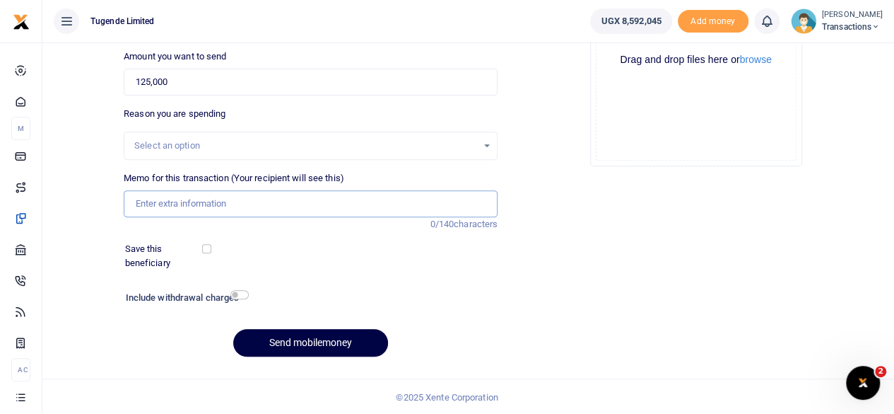
click at [240, 201] on input "Memo for this transaction (Your recipient will see this)" at bounding box center [311, 203] width 374 height 27
paste input "UGB451B"
type input "UGB451B"
click at [295, 336] on button "Send mobilemoney" at bounding box center [310, 343] width 155 height 28
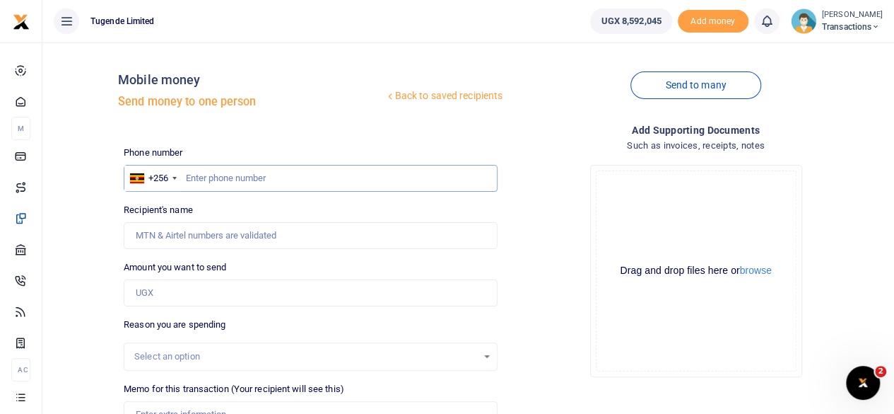
click at [254, 179] on input "text" at bounding box center [311, 178] width 374 height 27
paste input "776 202615"
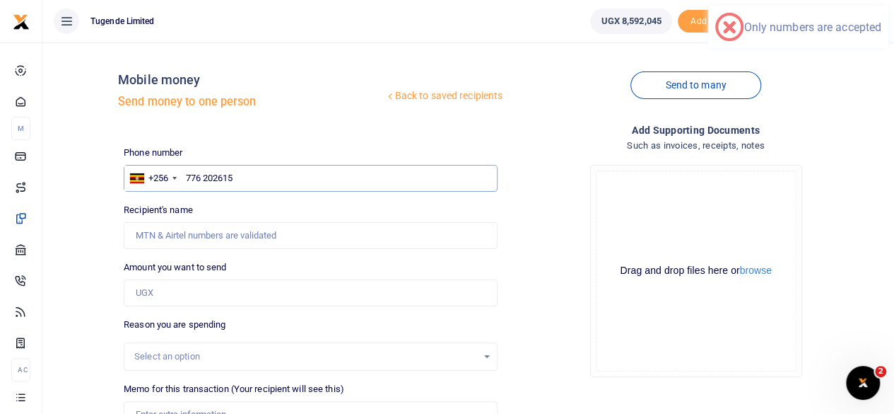
click at [203, 179] on input "776 202615" at bounding box center [311, 178] width 374 height 27
type input "776202615"
type input "Alex Byakurama"
type input "776202615"
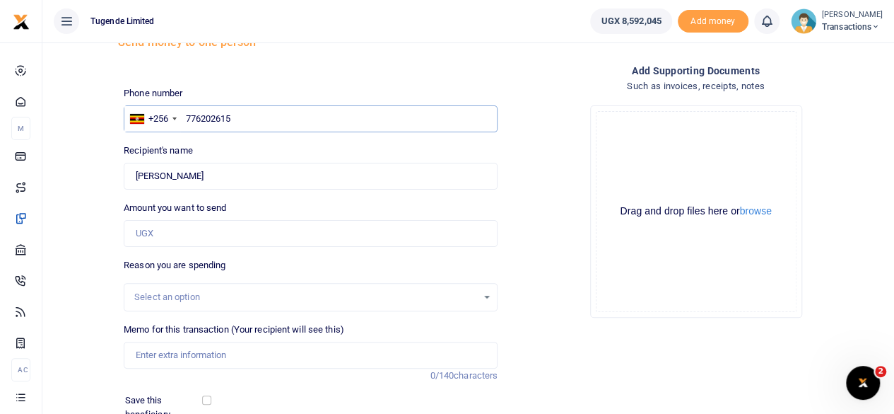
scroll to position [60, 0]
click at [261, 234] on input "Amount you want to send" at bounding box center [311, 232] width 374 height 27
paste input "115000"
type input "115,000"
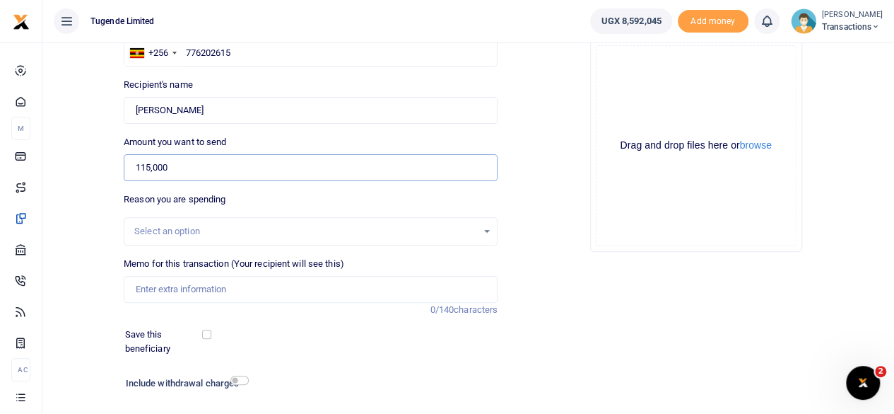
scroll to position [211, 0]
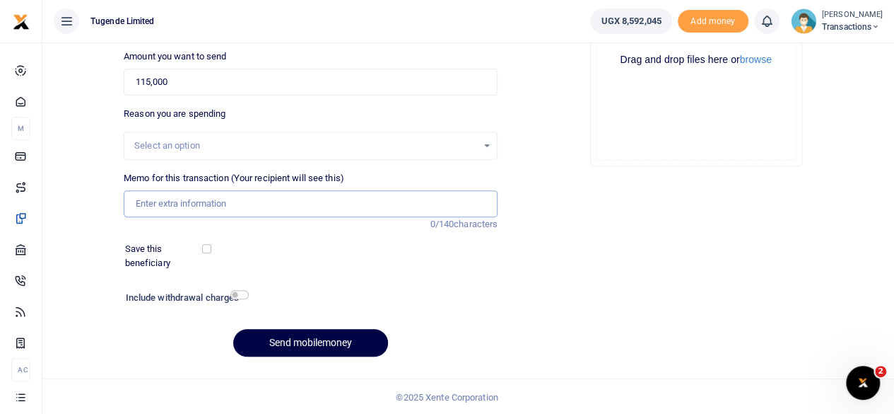
click at [236, 206] on input "Memo for this transaction (Your recipient will see this)" at bounding box center [311, 203] width 374 height 27
paste input "UMA606BS AND UMA816N"
type input "UMA606BS AND UMA816N"
click at [314, 345] on button "Send mobilemoney" at bounding box center [310, 343] width 155 height 28
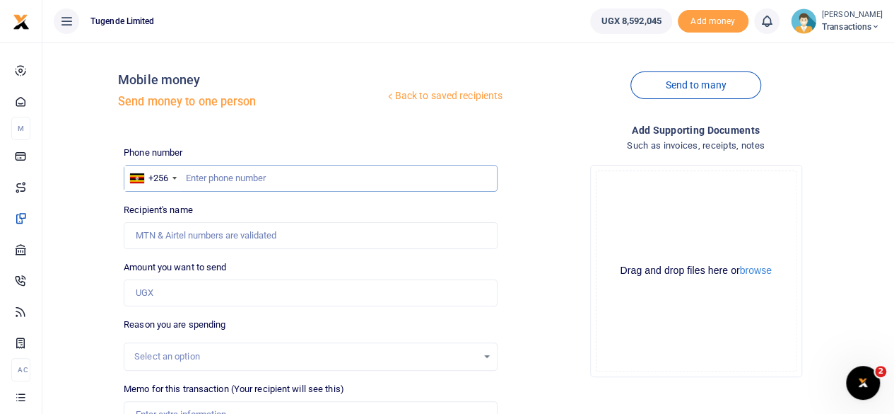
click at [344, 176] on input "text" at bounding box center [311, 178] width 374 height 27
paste input "767630813"
type input "767630813"
type input "Abel Thembo"
click at [224, 303] on input "Amount you want to send" at bounding box center [311, 292] width 374 height 27
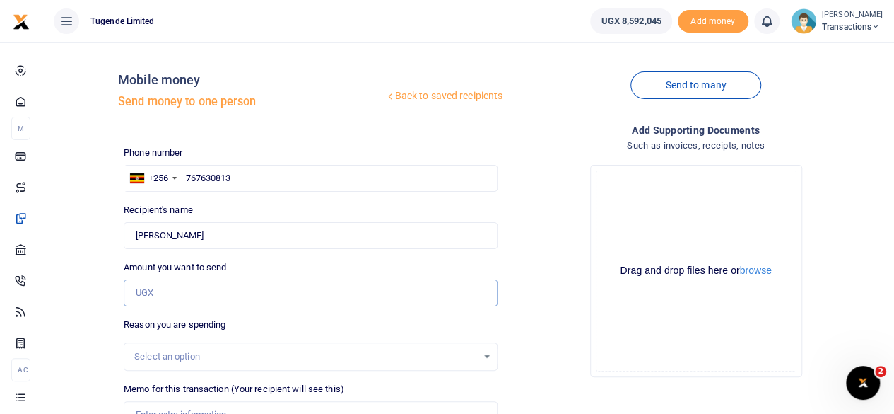
paste input "68000"
type input "68,000"
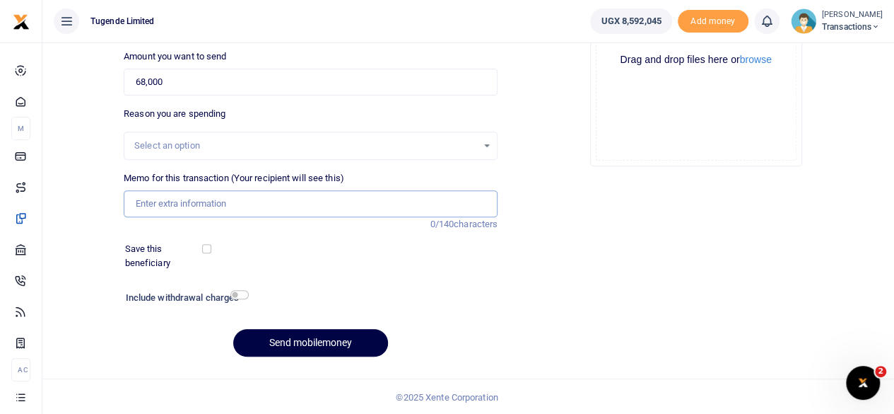
click at [261, 200] on input "Memo for this transaction (Your recipient will see this)" at bounding box center [311, 203] width 374 height 27
paste input "UGD487M"
type input "UGD487M"
click at [315, 347] on button "Send mobilemoney" at bounding box center [310, 343] width 155 height 28
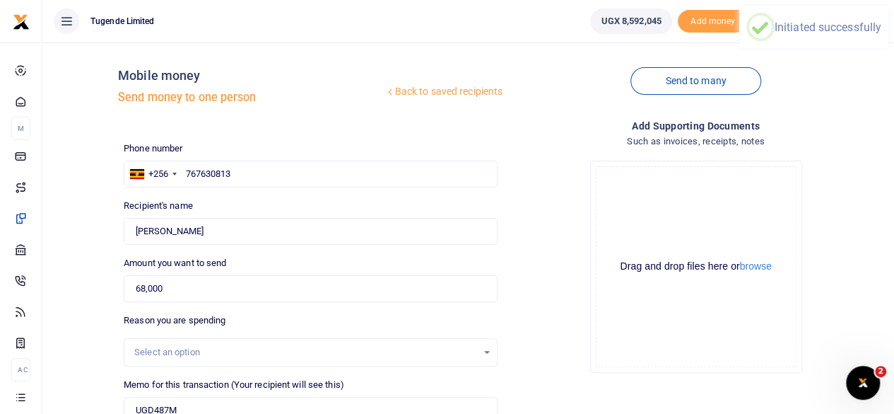
scroll to position [0, 0]
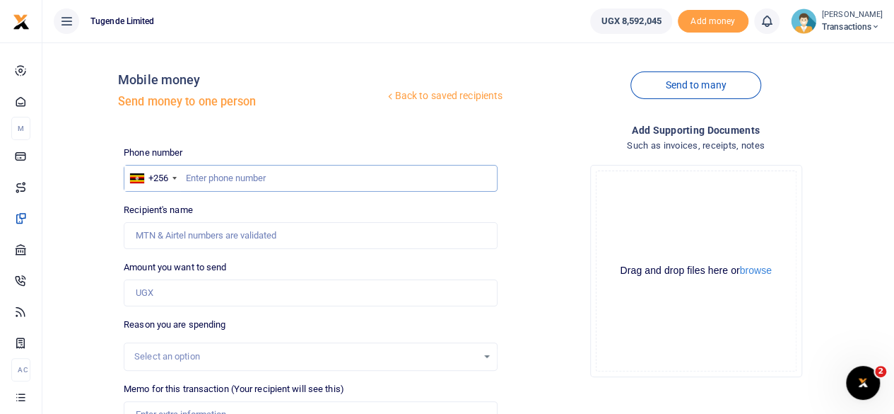
click at [349, 183] on input "text" at bounding box center [311, 178] width 374 height 27
paste input "751550516"
type input "751550516"
type input "[PERSON_NAME]"
click at [189, 286] on input "Amount you want to send" at bounding box center [311, 292] width 374 height 27
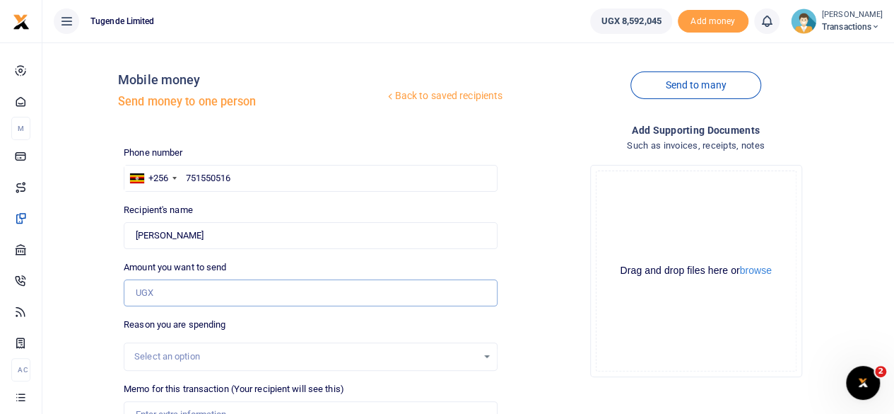
paste input "25,000"
type input "25,000"
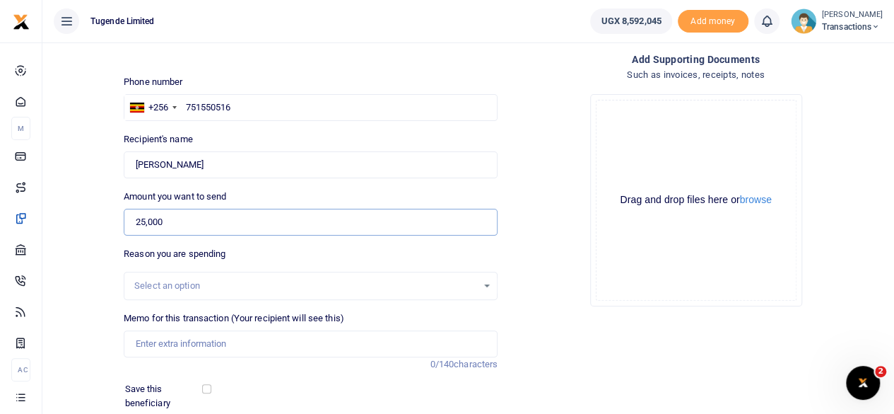
scroll to position [76, 0]
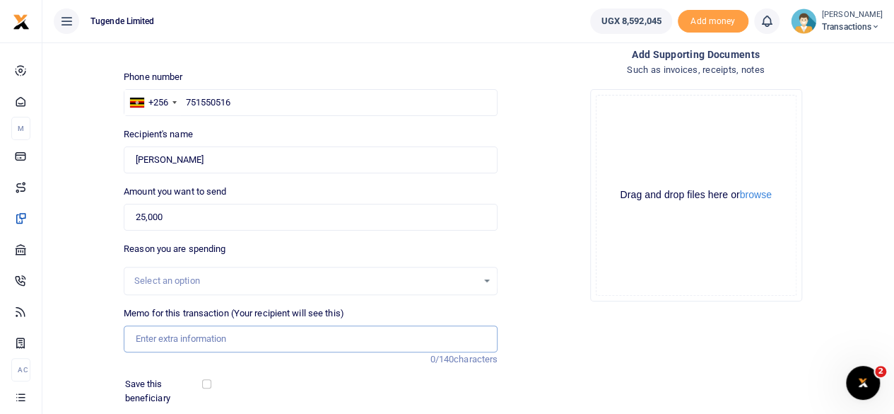
click at [228, 336] on input "Memo for this transaction (Your recipient will see this)" at bounding box center [311, 338] width 374 height 27
paste input "UFZ278B"
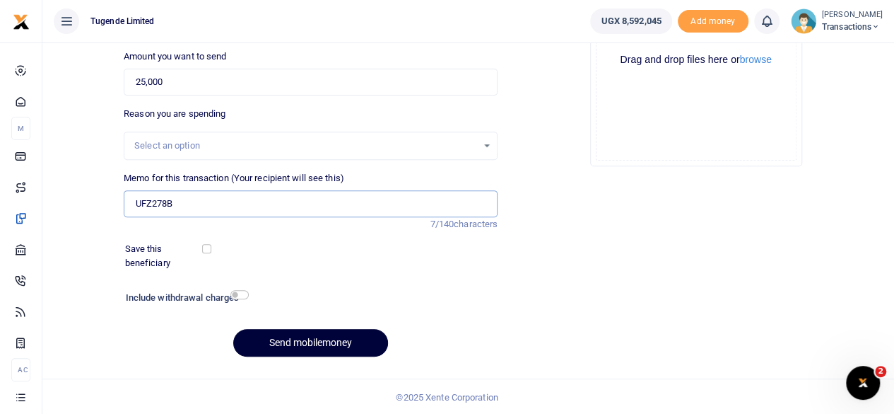
type input "UFZ278B"
click at [318, 336] on button "Send mobilemoney" at bounding box center [310, 343] width 155 height 28
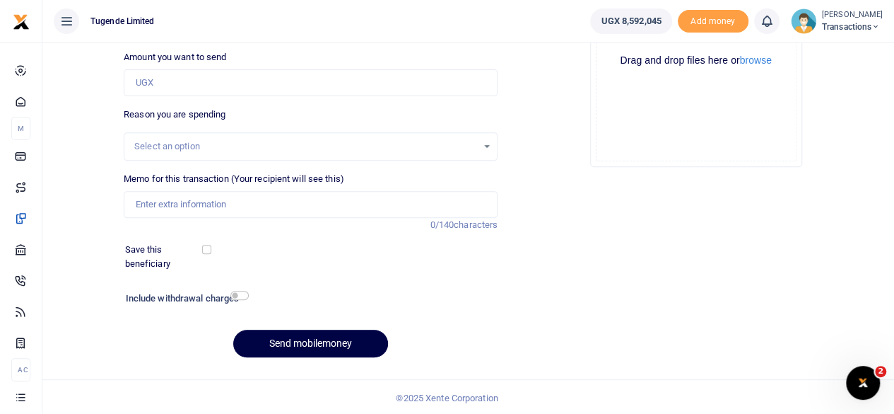
scroll to position [37, 0]
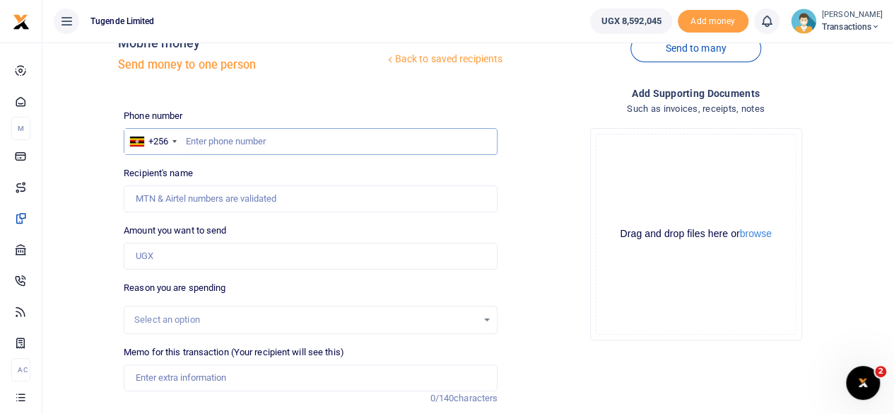
click at [277, 148] on input "text" at bounding box center [311, 141] width 374 height 27
paste input "786477648"
type input "786477648"
type input "[PERSON_NAME]"
click at [262, 258] on input "Amount you want to send" at bounding box center [311, 255] width 374 height 27
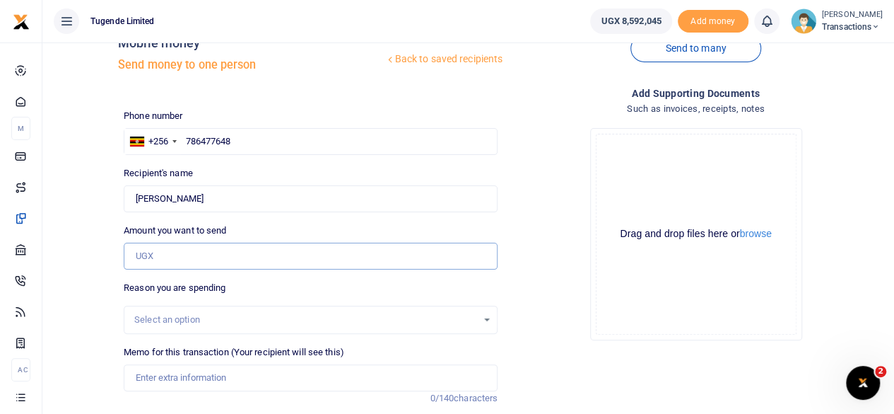
paste input "30000"
type input "30,000"
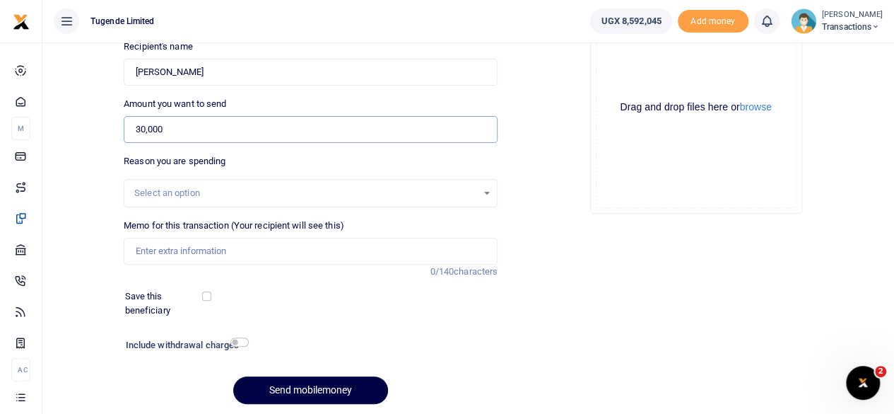
scroll to position [170, 0]
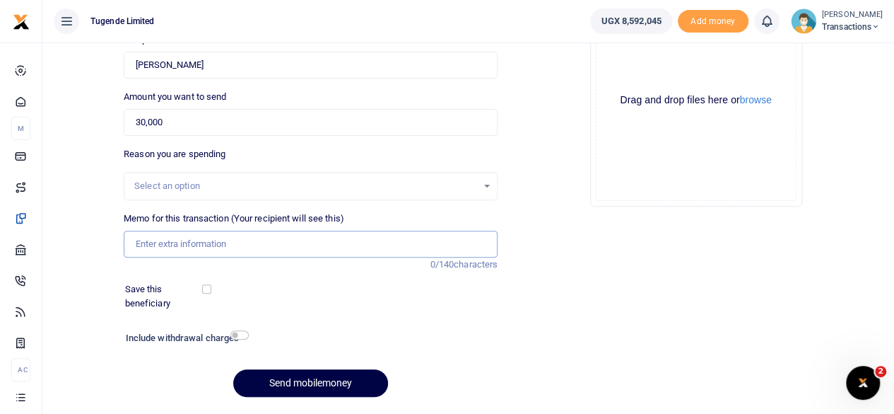
click at [276, 244] on input "Memo for this transaction (Your recipient will see this)" at bounding box center [311, 243] width 374 height 27
paste input "UGG363A"
type input "UGG363A"
click at [280, 378] on button "Send mobilemoney" at bounding box center [310, 383] width 155 height 28
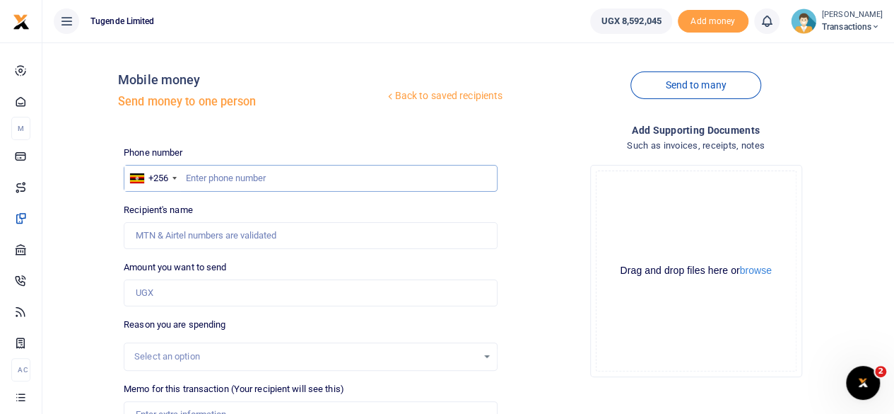
click at [254, 183] on input "text" at bounding box center [311, 178] width 374 height 27
paste input "774545806"
type input "774545806"
type input "[PERSON_NAME]"
type input "774545806"
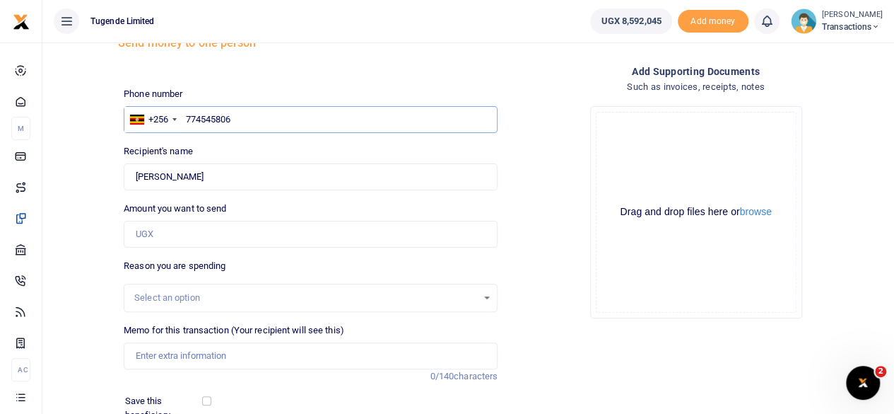
scroll to position [73, 0]
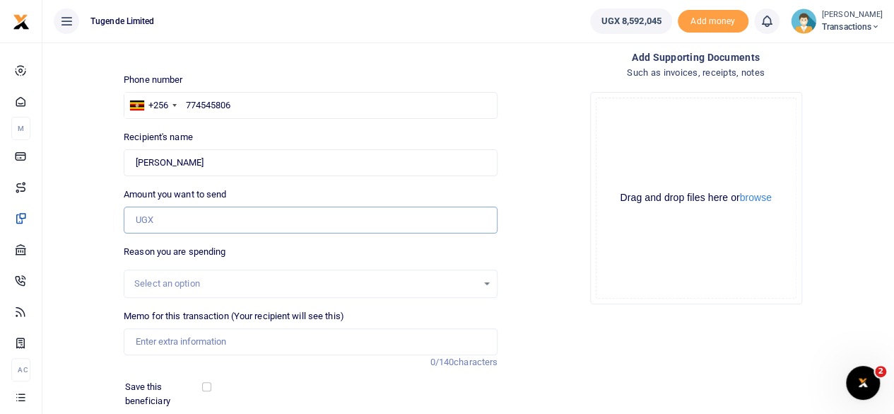
click at [212, 221] on input "Amount you want to send" at bounding box center [311, 219] width 374 height 27
paste input "30000"
type input "30,000"
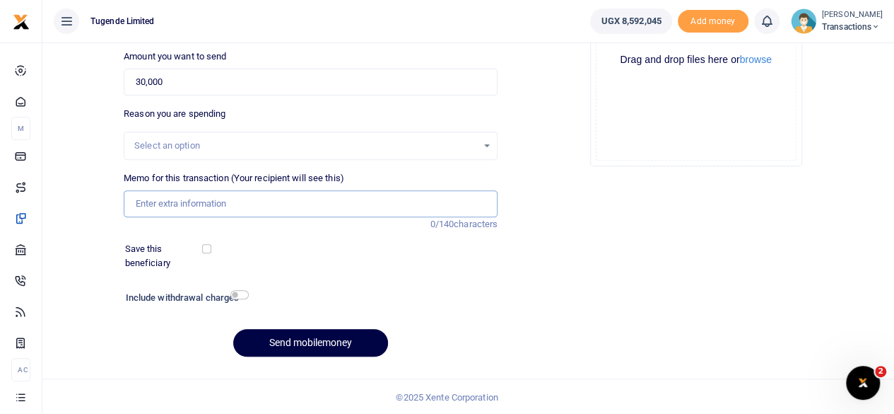
click at [259, 207] on input "Memo for this transaction (Your recipient will see this)" at bounding box center [311, 203] width 374 height 27
paste input "UGD733R"
type input "UGD733R"
click at [281, 340] on button "Send mobilemoney" at bounding box center [310, 343] width 155 height 28
